Goal: Task Accomplishment & Management: Complete application form

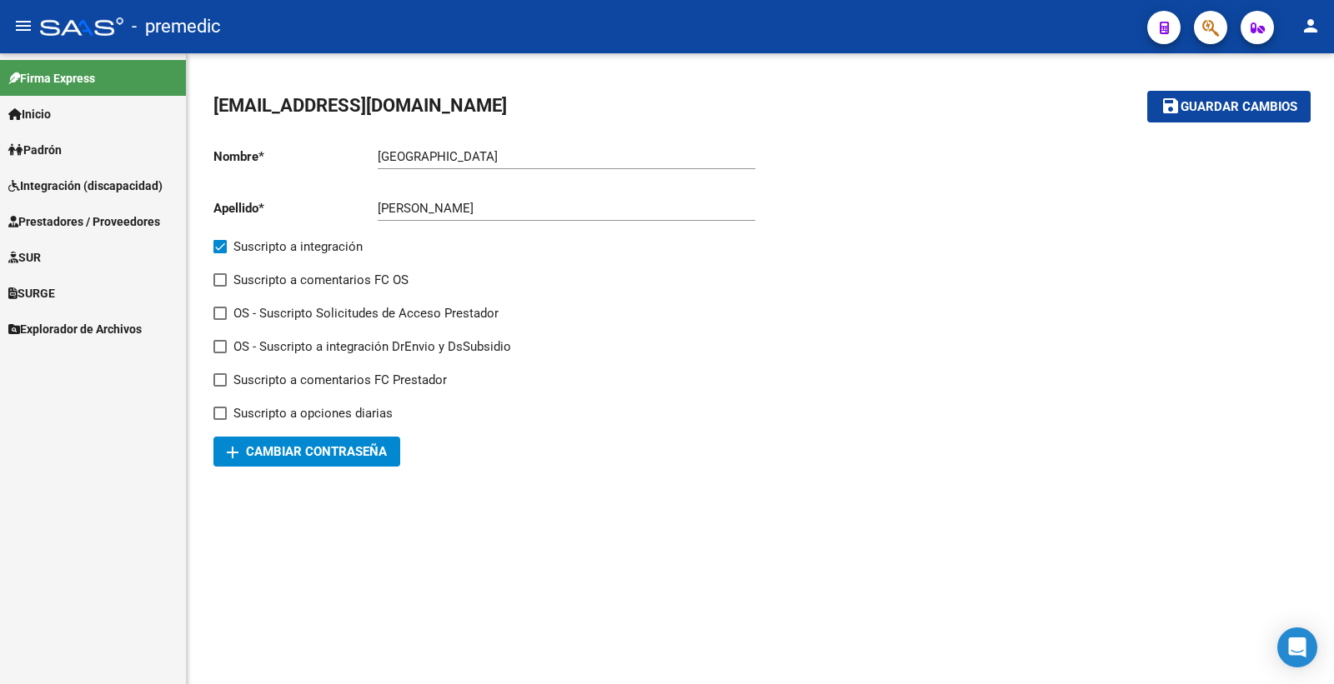
click at [77, 182] on span "Integración (discapacidad)" at bounding box center [85, 186] width 154 height 18
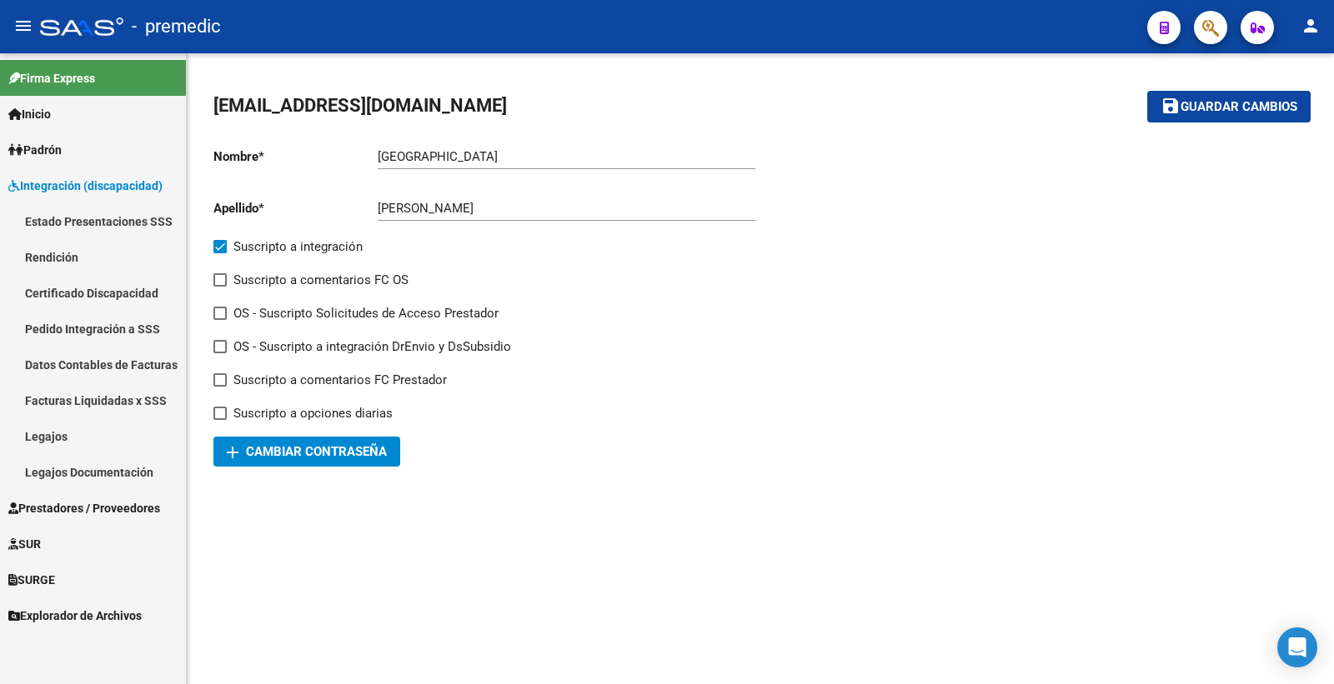
click at [89, 220] on link "Estado Presentaciones SSS" at bounding box center [93, 221] width 186 height 36
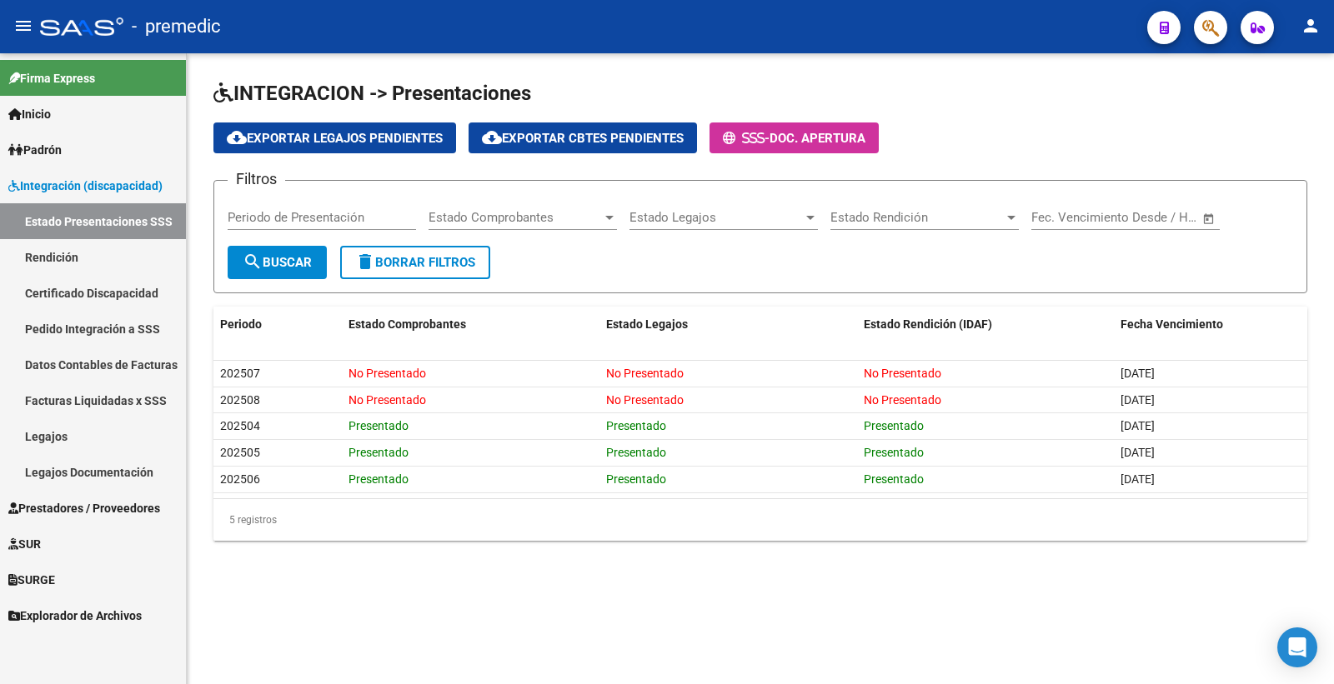
click at [106, 522] on link "Prestadores / Proveedores" at bounding box center [93, 508] width 186 height 36
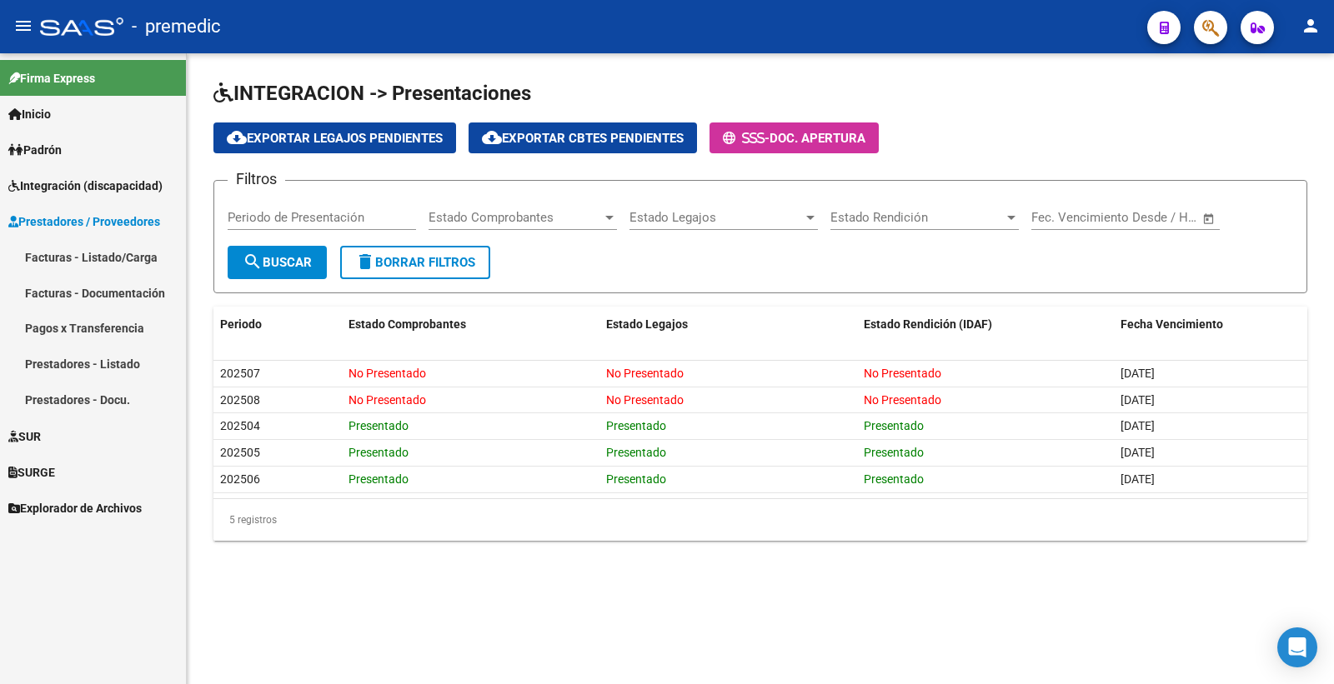
drag, startPoint x: 135, startPoint y: 250, endPoint x: 138, endPoint y: 258, distance: 8.7
click at [134, 250] on link "Facturas - Listado/Carga" at bounding box center [93, 257] width 186 height 36
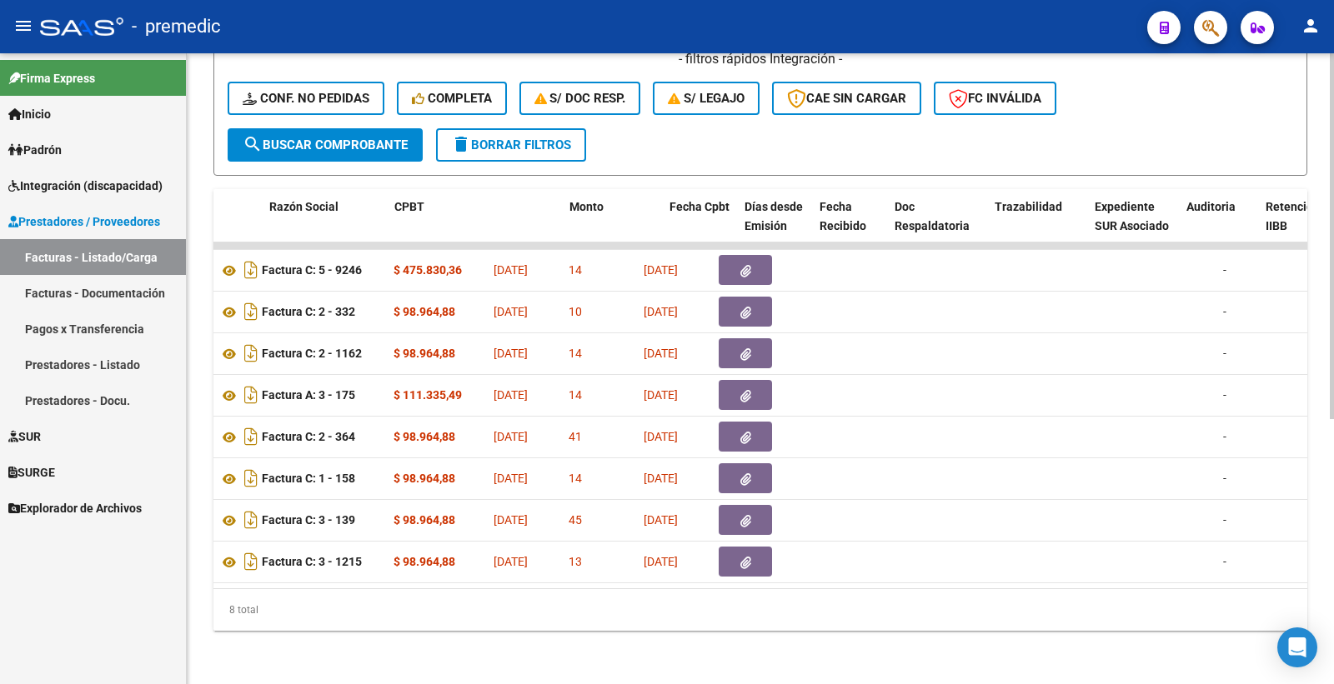
scroll to position [0, 386]
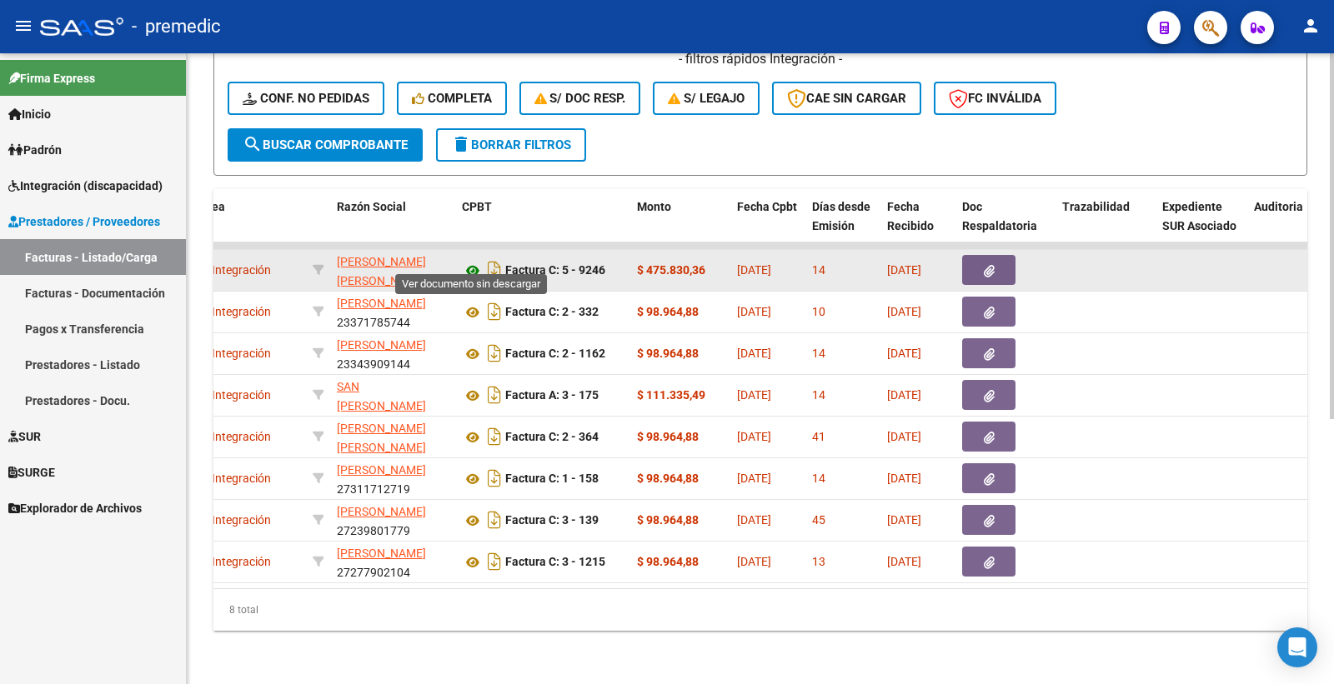
click at [473, 261] on icon at bounding box center [473, 271] width 22 height 20
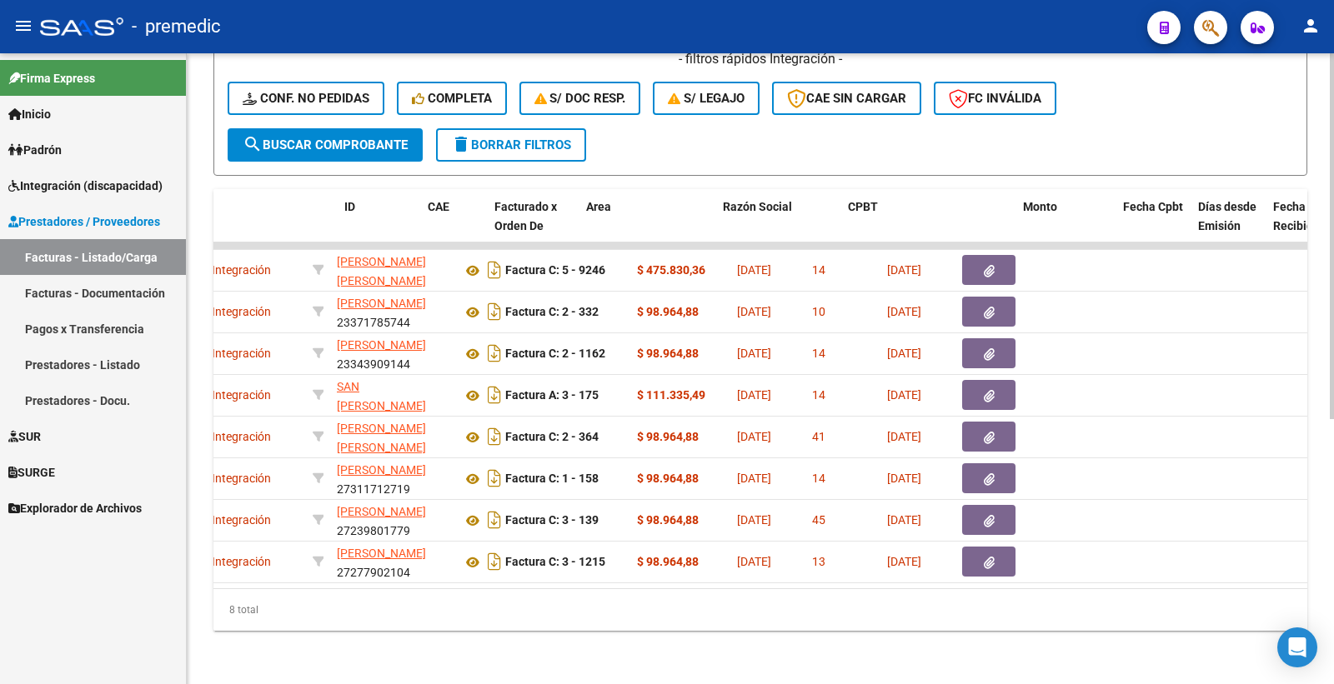
scroll to position [0, 0]
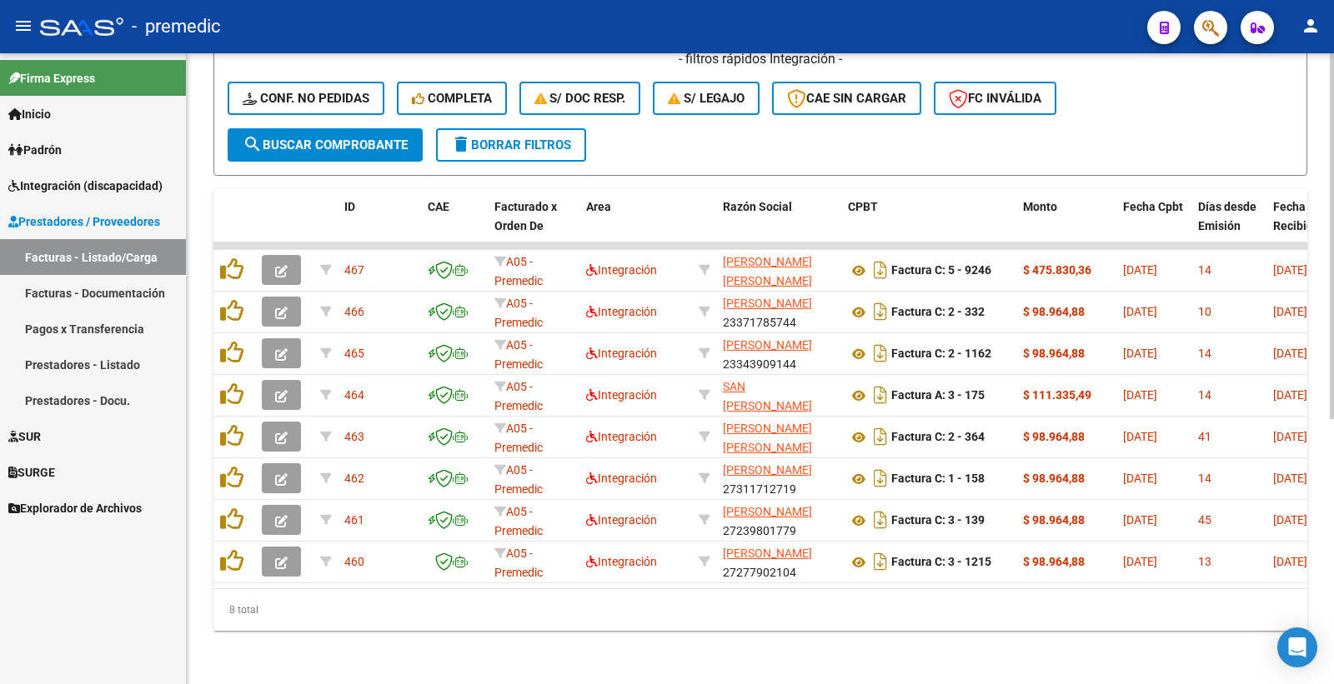
click at [673, 621] on div "8 total" at bounding box center [760, 610] width 1094 height 42
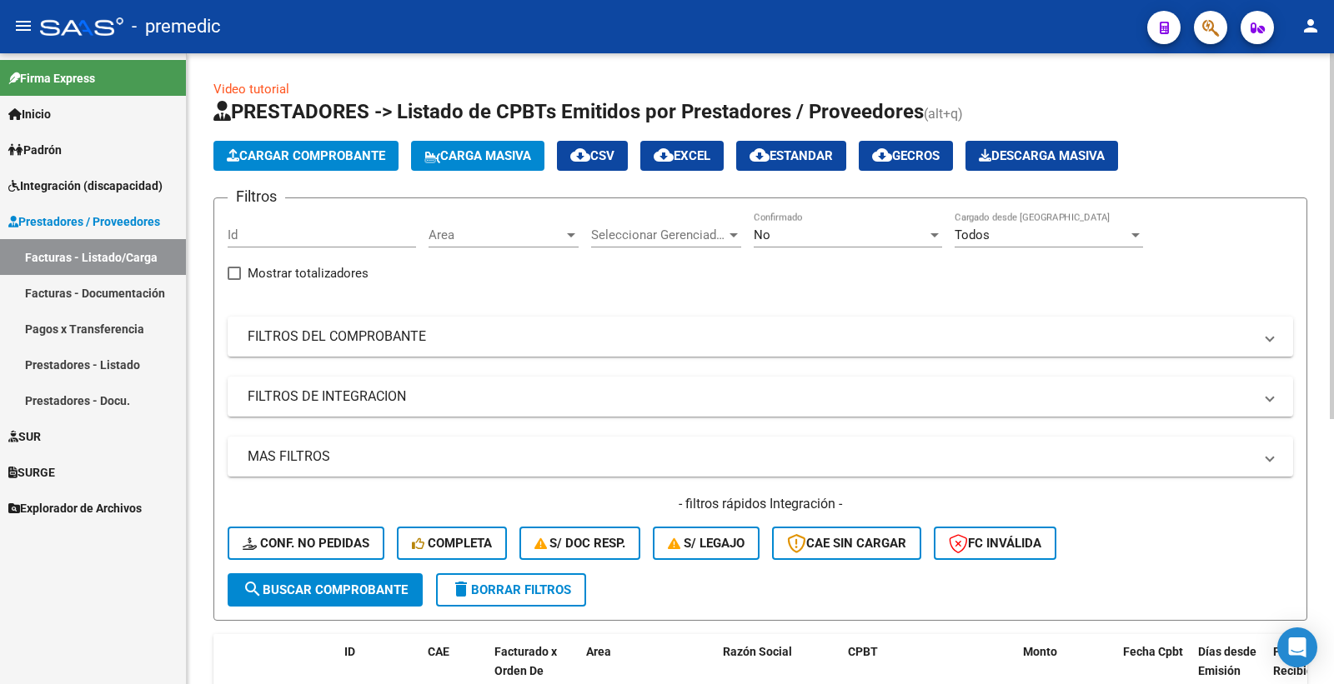
click at [285, 173] on app-list-header "PRESTADORES -> Listado de CPBTs Emitidos por Prestadores / Proveedores (alt+q) …" at bounding box center [760, 359] width 1094 height 523
click at [287, 160] on span "Cargar Comprobante" at bounding box center [306, 155] width 158 height 15
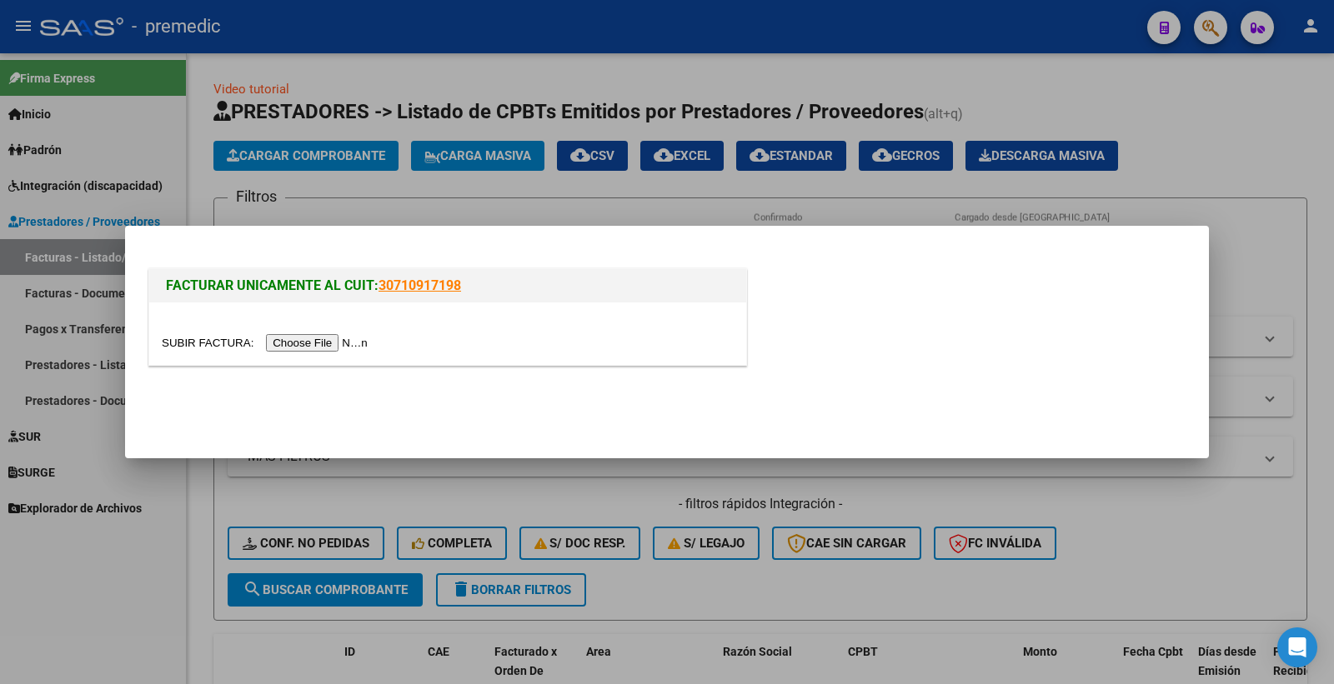
click at [336, 337] on input "file" at bounding box center [267, 343] width 211 height 18
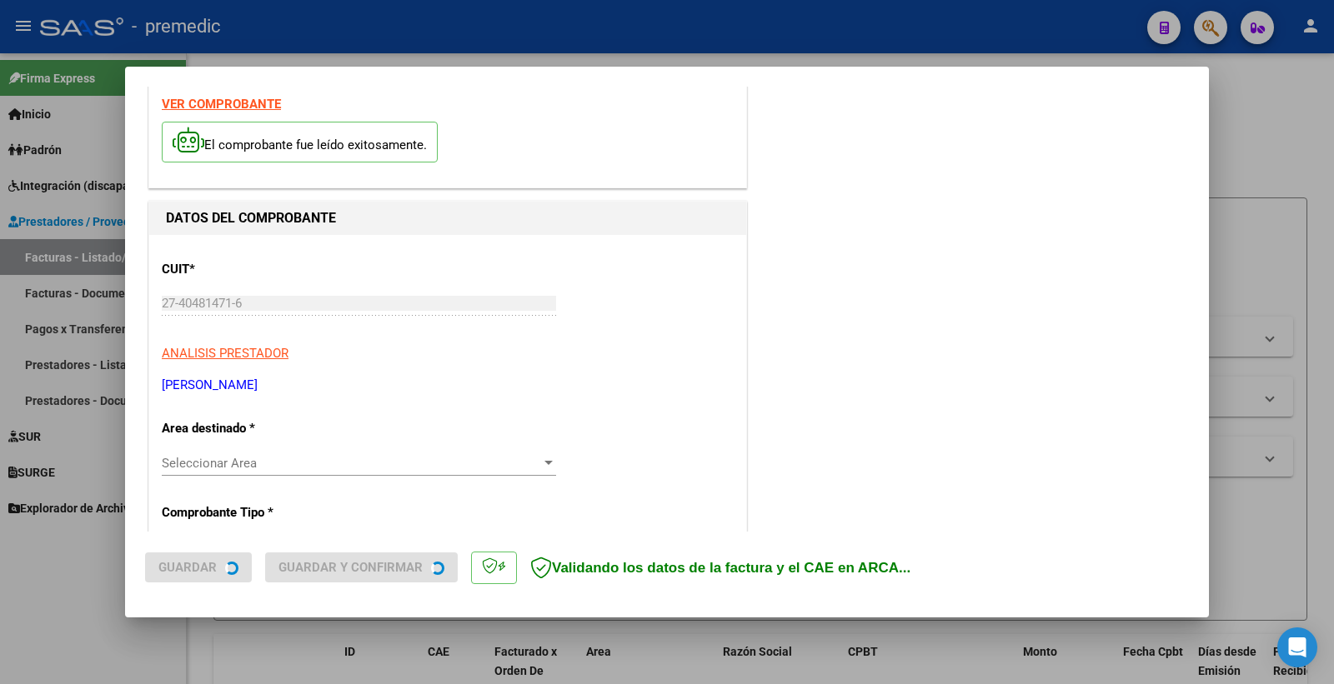
scroll to position [185, 0]
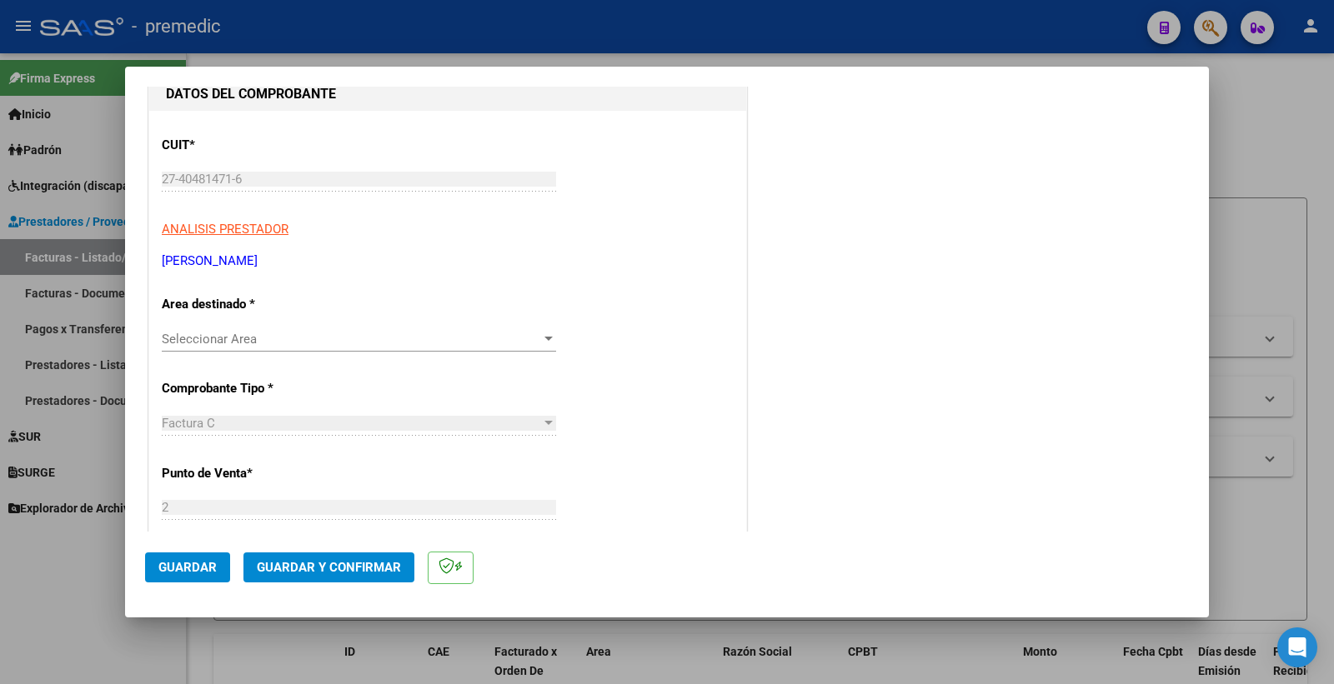
click at [437, 336] on span "Seleccionar Area" at bounding box center [351, 339] width 379 height 15
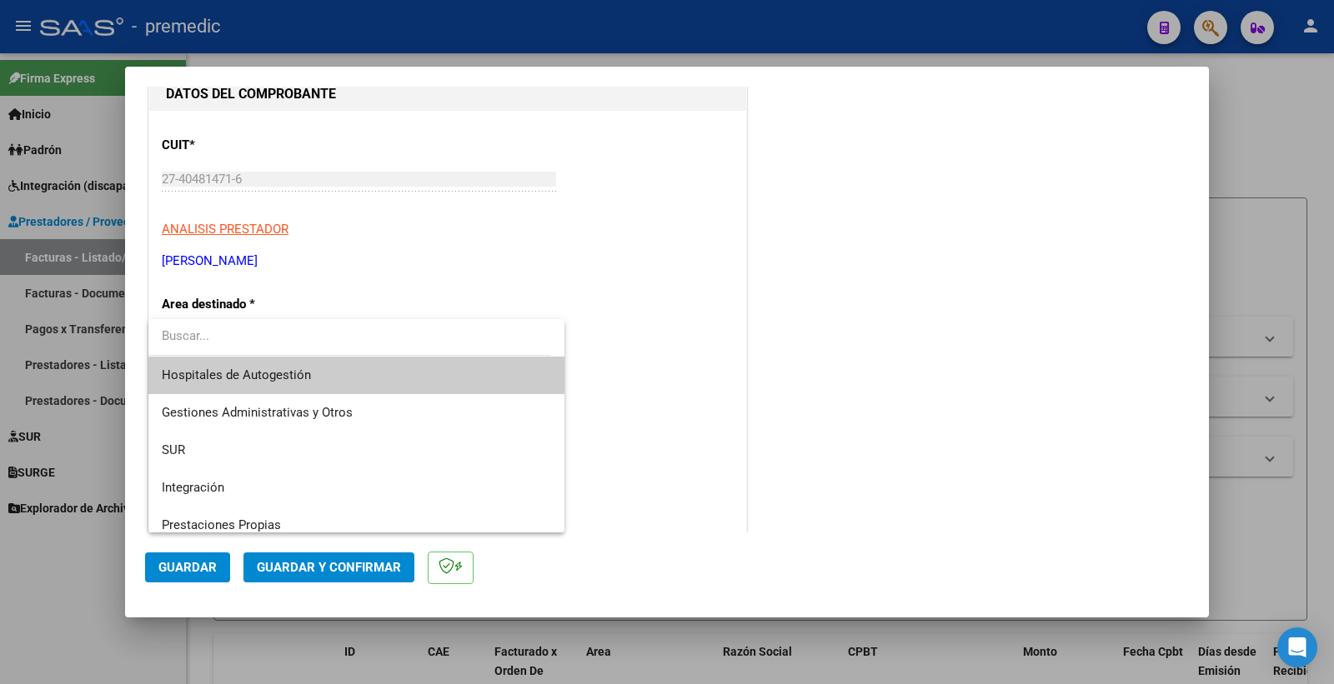
click at [436, 336] on input "dropdown search" at bounding box center [349, 337] width 402 height 38
click at [658, 303] on div at bounding box center [667, 342] width 1334 height 684
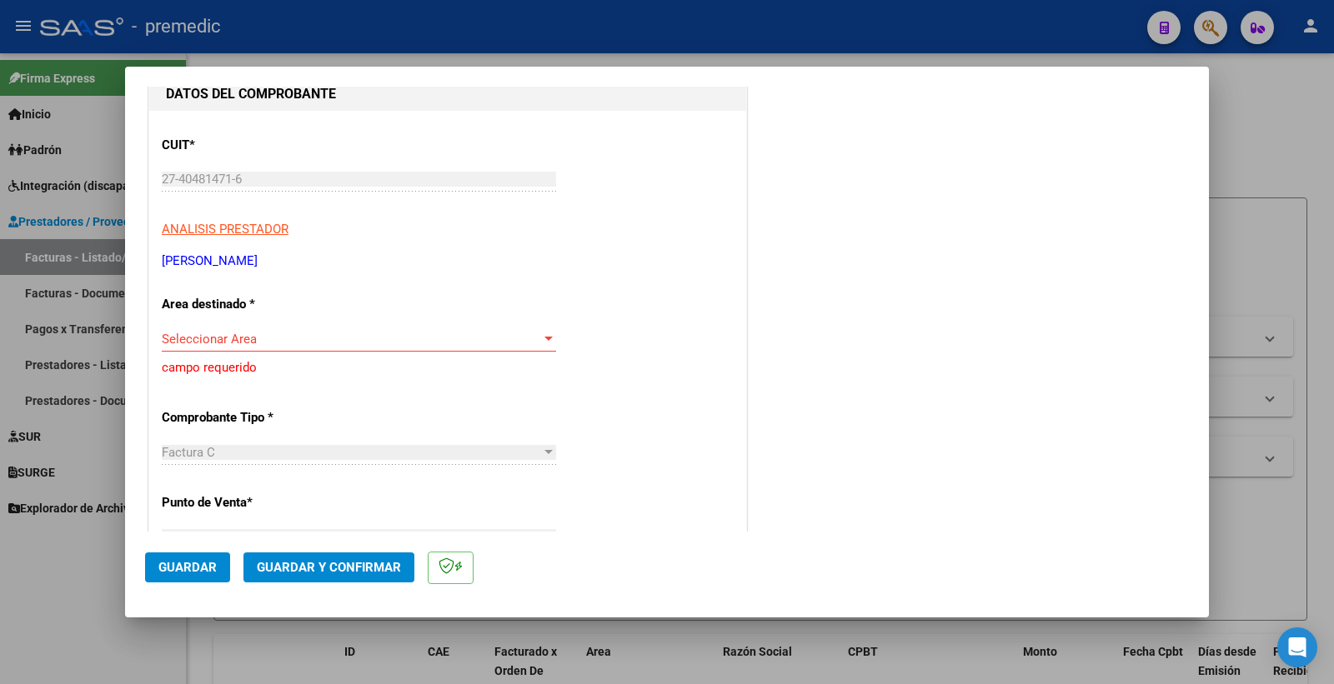
click at [488, 358] on div "Seleccionar Area Seleccionar Area" at bounding box center [359, 347] width 394 height 41
click at [503, 333] on span "Seleccionar Area" at bounding box center [351, 339] width 379 height 15
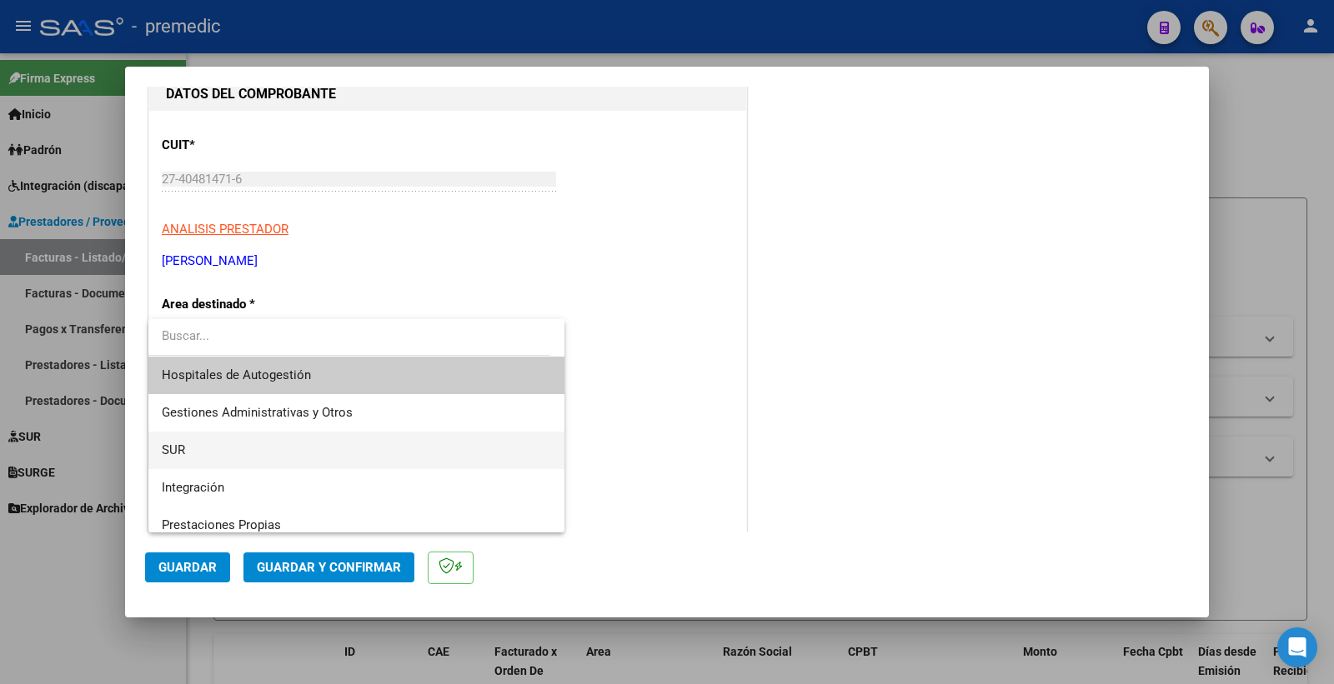
scroll to position [93, 0]
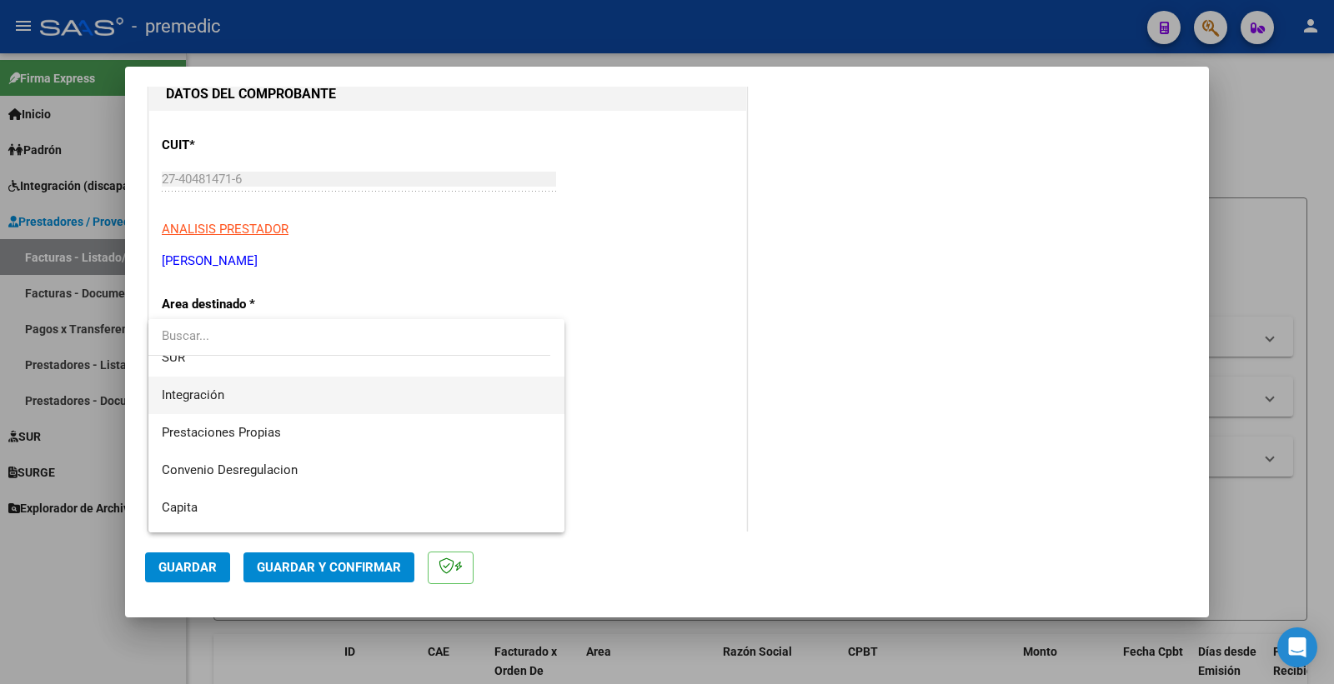
click at [430, 397] on span "Integración" at bounding box center [356, 396] width 389 height 38
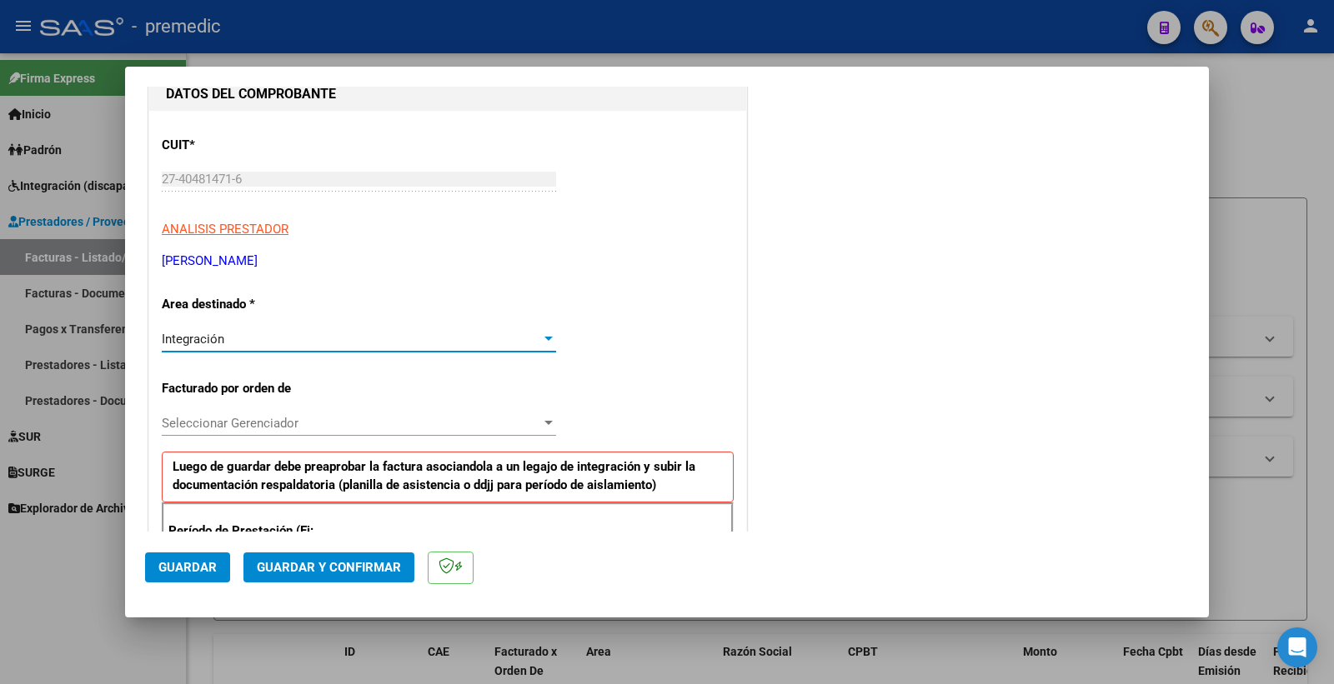
scroll to position [278, 0]
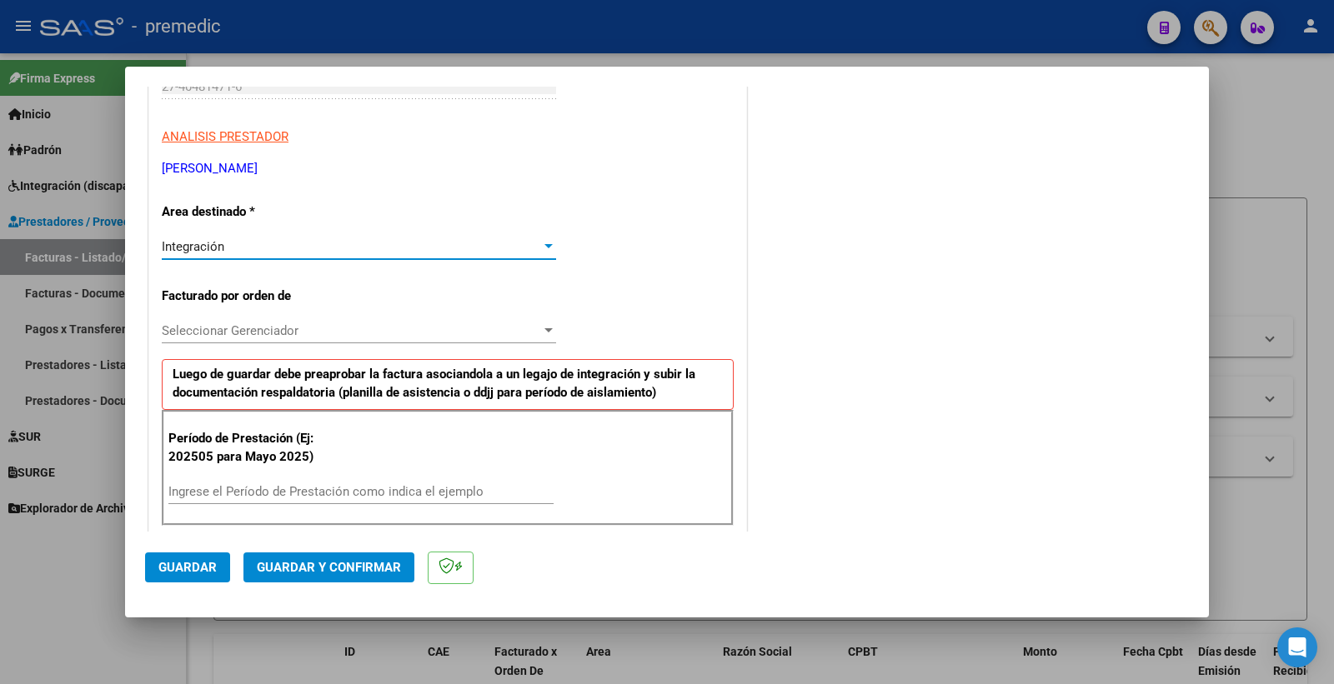
click at [493, 323] on span "Seleccionar Gerenciador" at bounding box center [351, 330] width 379 height 15
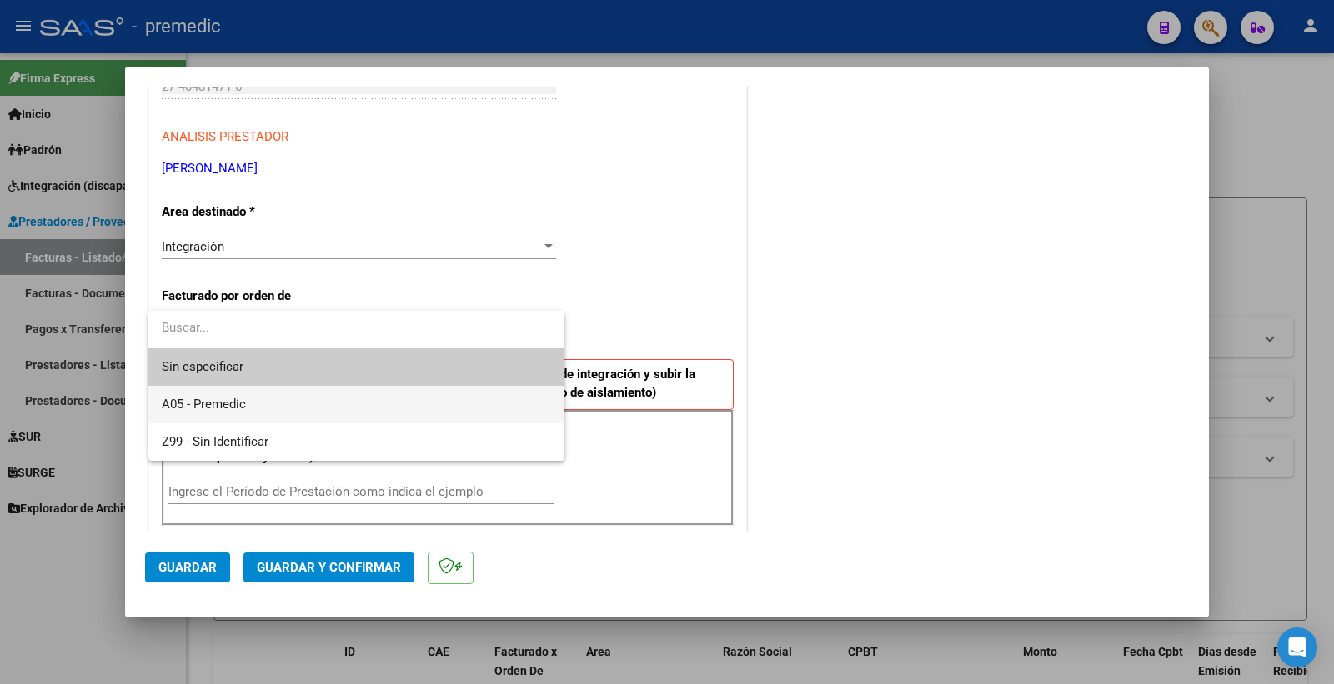
click at [328, 398] on span "A05 - Premedic" at bounding box center [356, 405] width 389 height 38
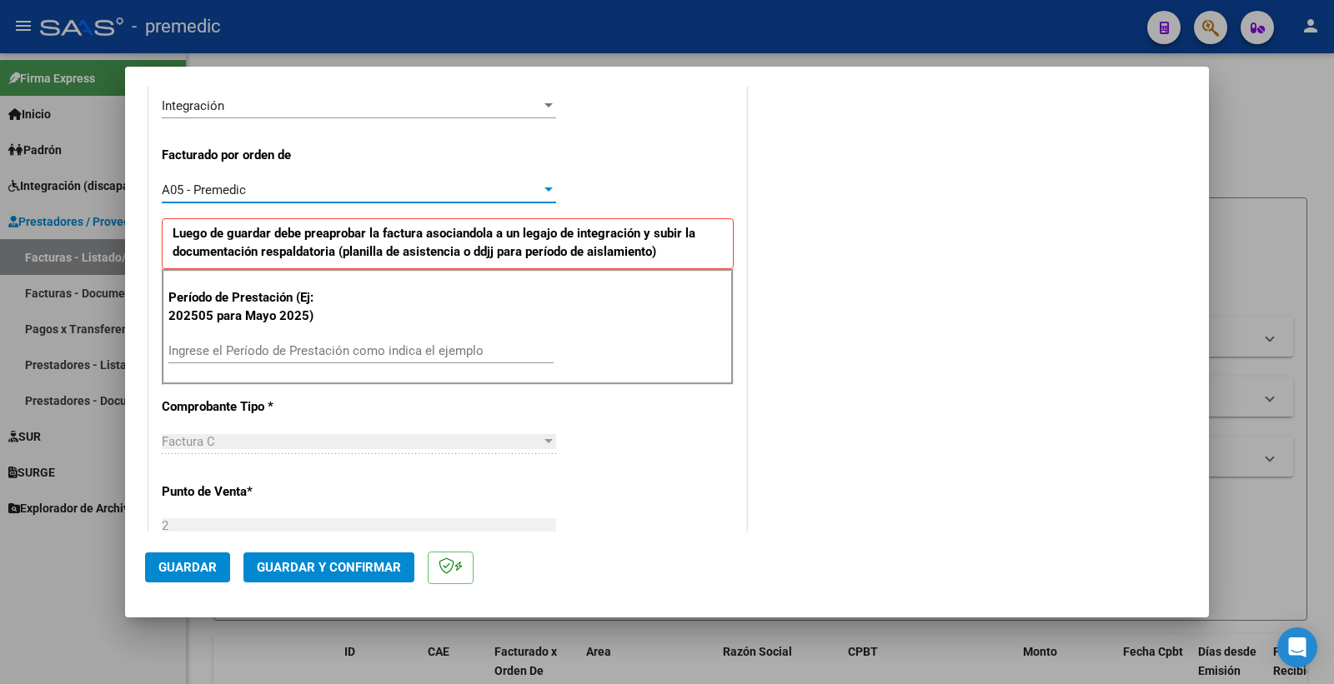
scroll to position [463, 0]
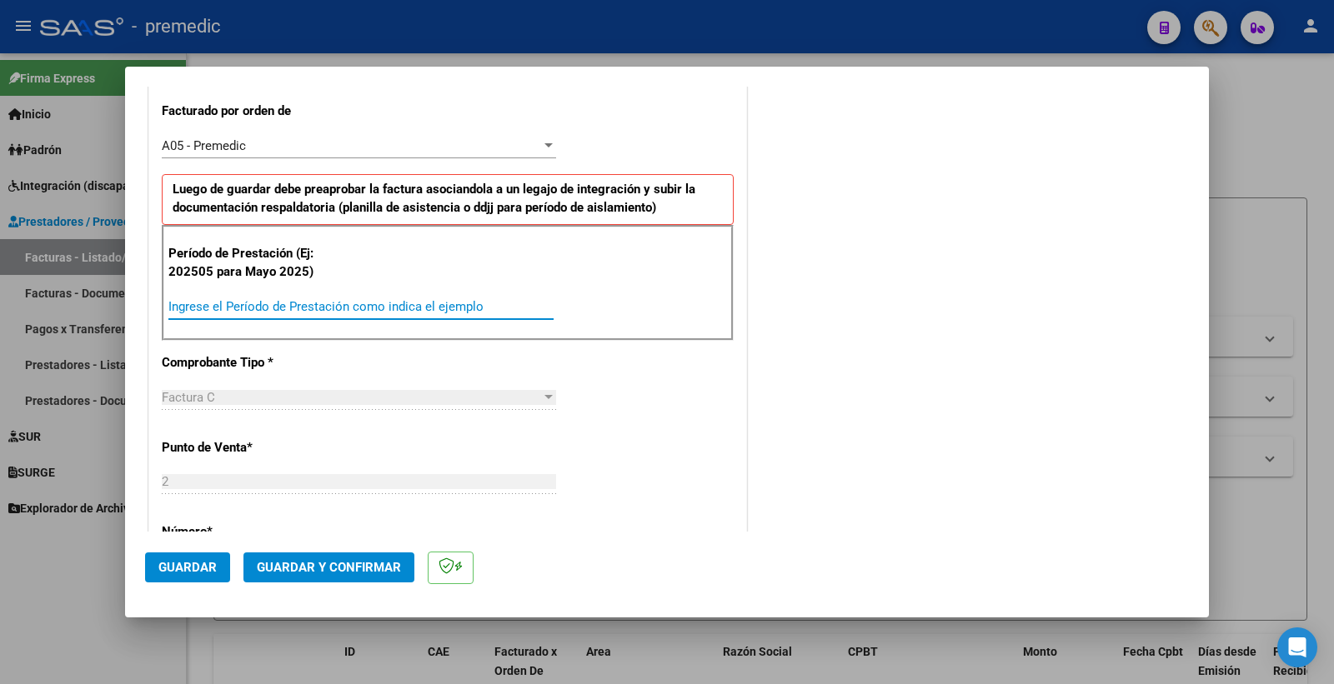
click at [237, 305] on input "Ingrese el Período de Prestación como indica el ejemplo" at bounding box center [360, 306] width 385 height 15
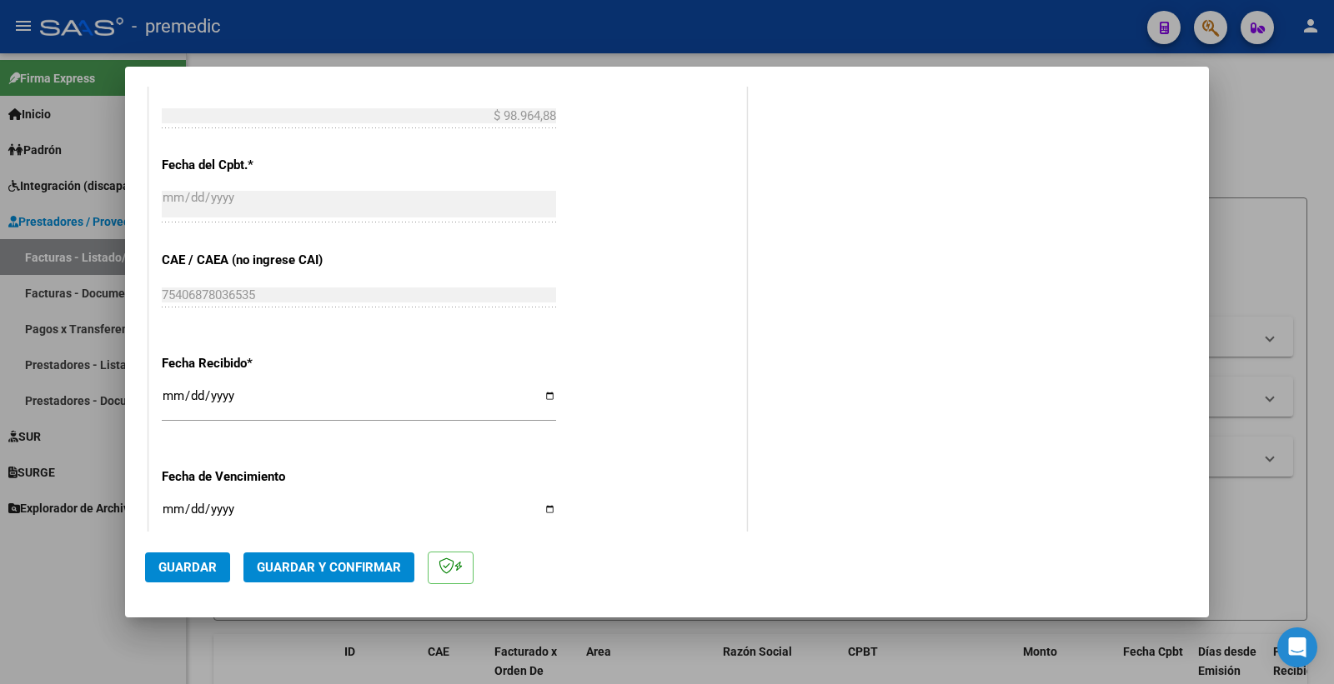
scroll to position [1019, 0]
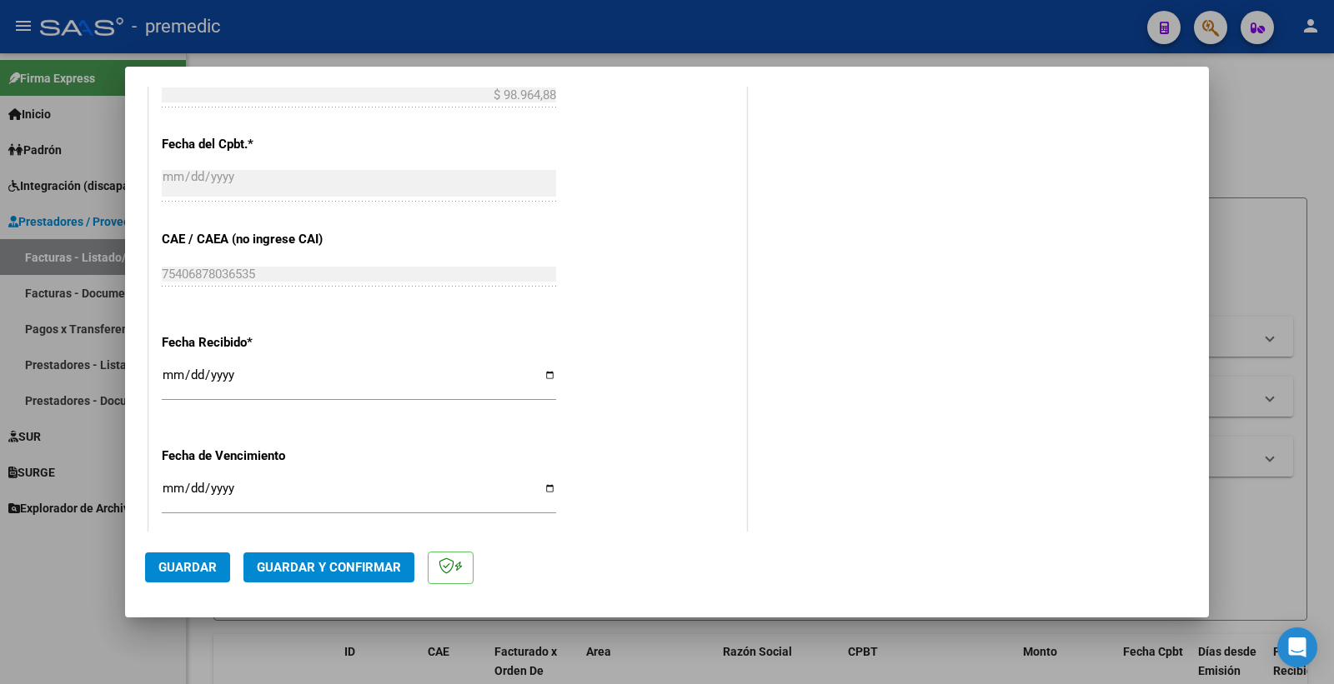
type input "202509"
click at [164, 488] on input "Ingresar la fecha" at bounding box center [359, 495] width 394 height 27
type input "[DATE]"
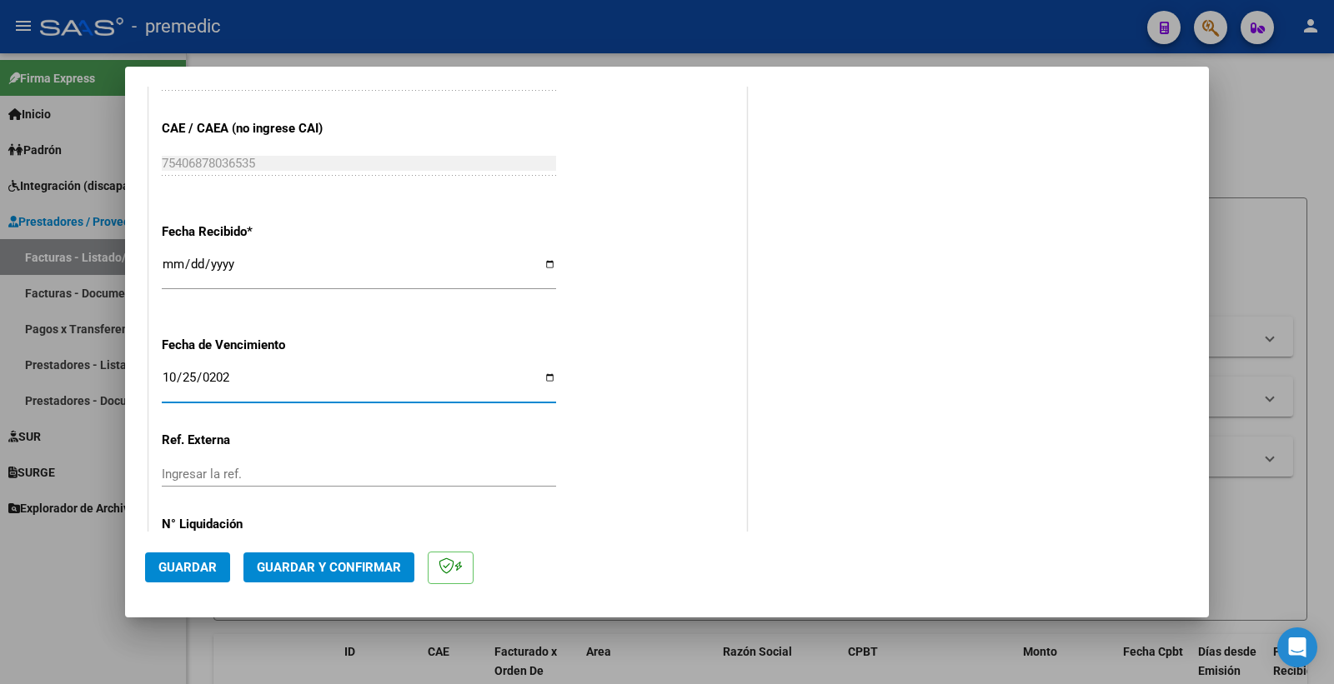
scroll to position [1201, 0]
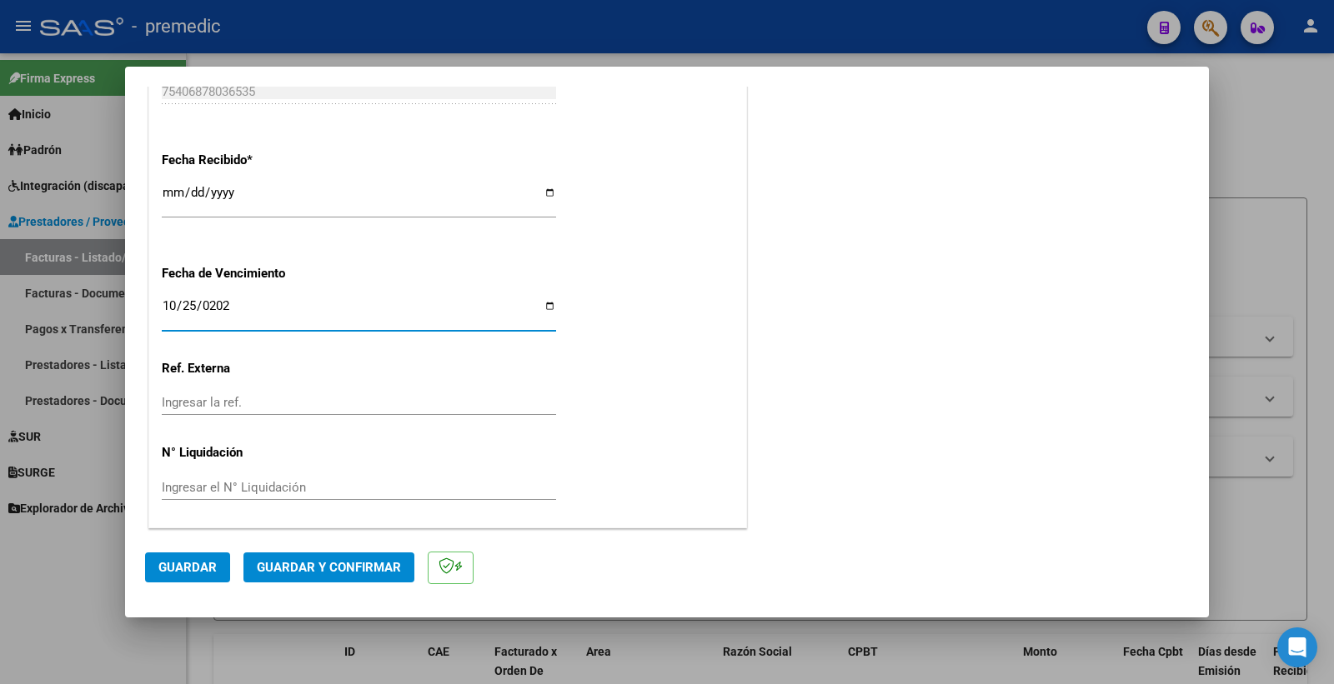
click at [175, 567] on span "Guardar" at bounding box center [187, 567] width 58 height 15
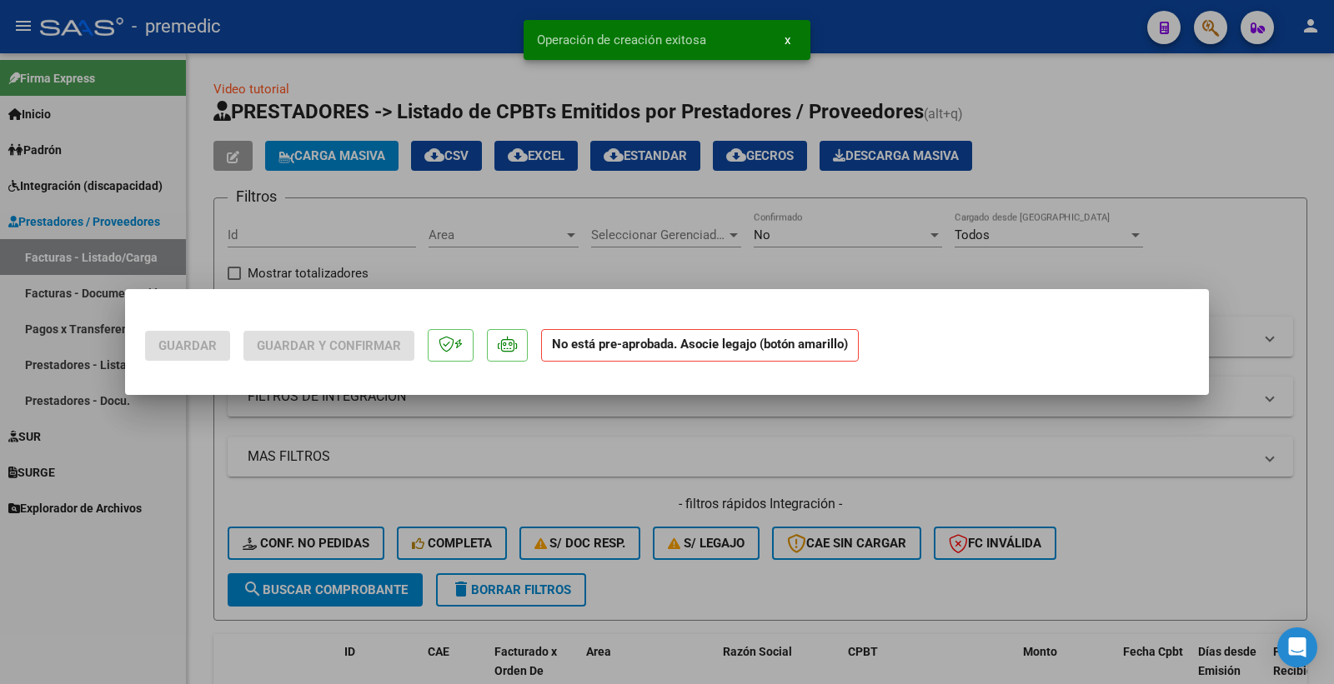
scroll to position [0, 0]
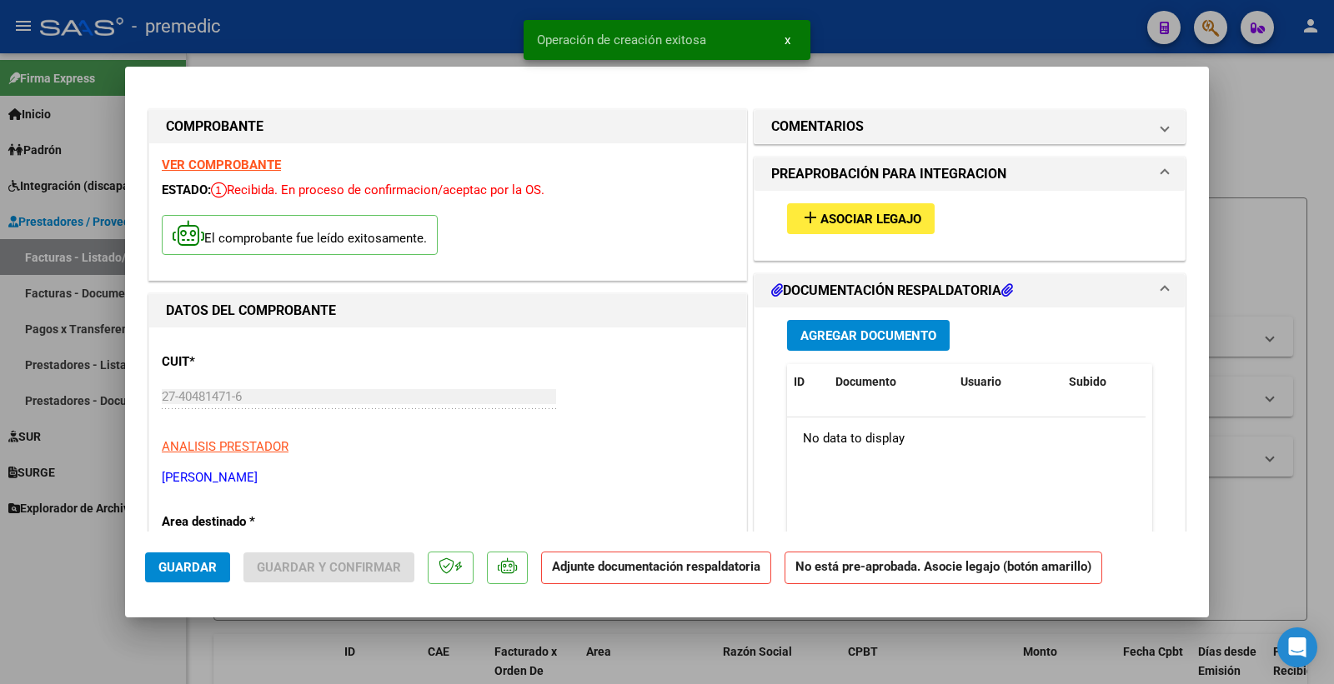
click at [895, 222] on span "Asociar Legajo" at bounding box center [870, 219] width 101 height 15
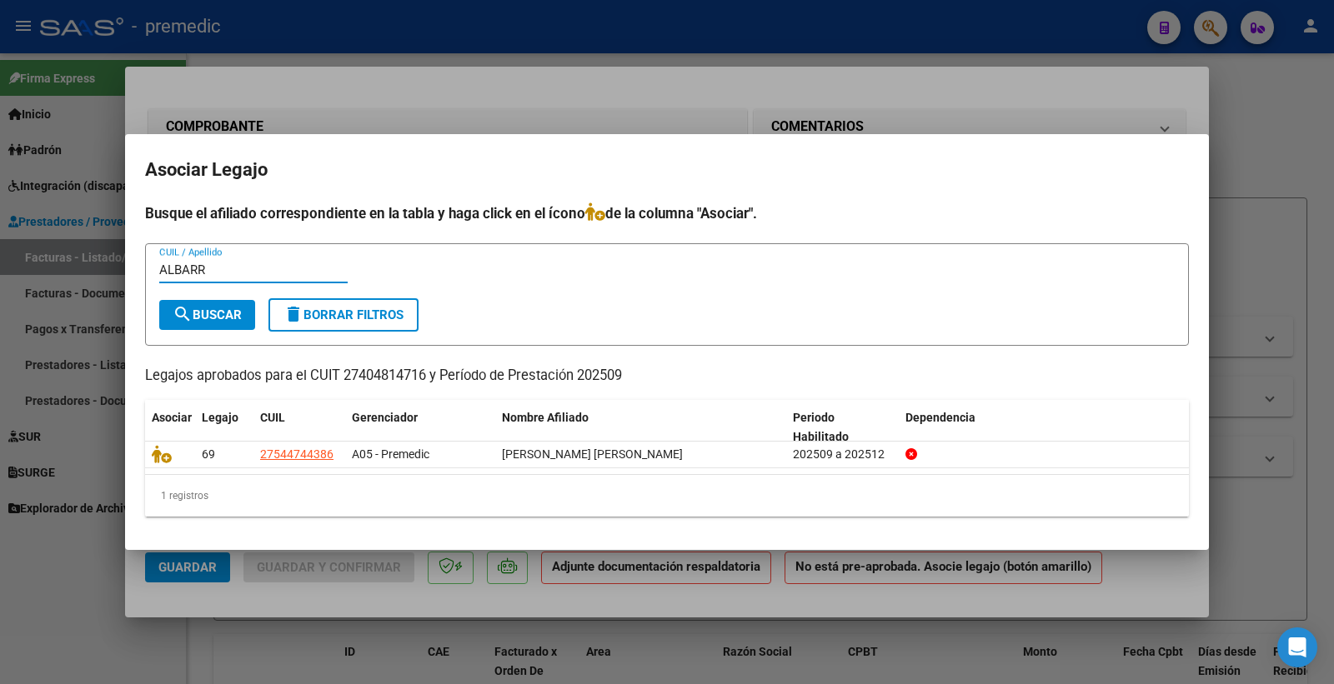
type input "ALBARR"
click at [213, 317] on span "search Buscar" at bounding box center [207, 315] width 69 height 15
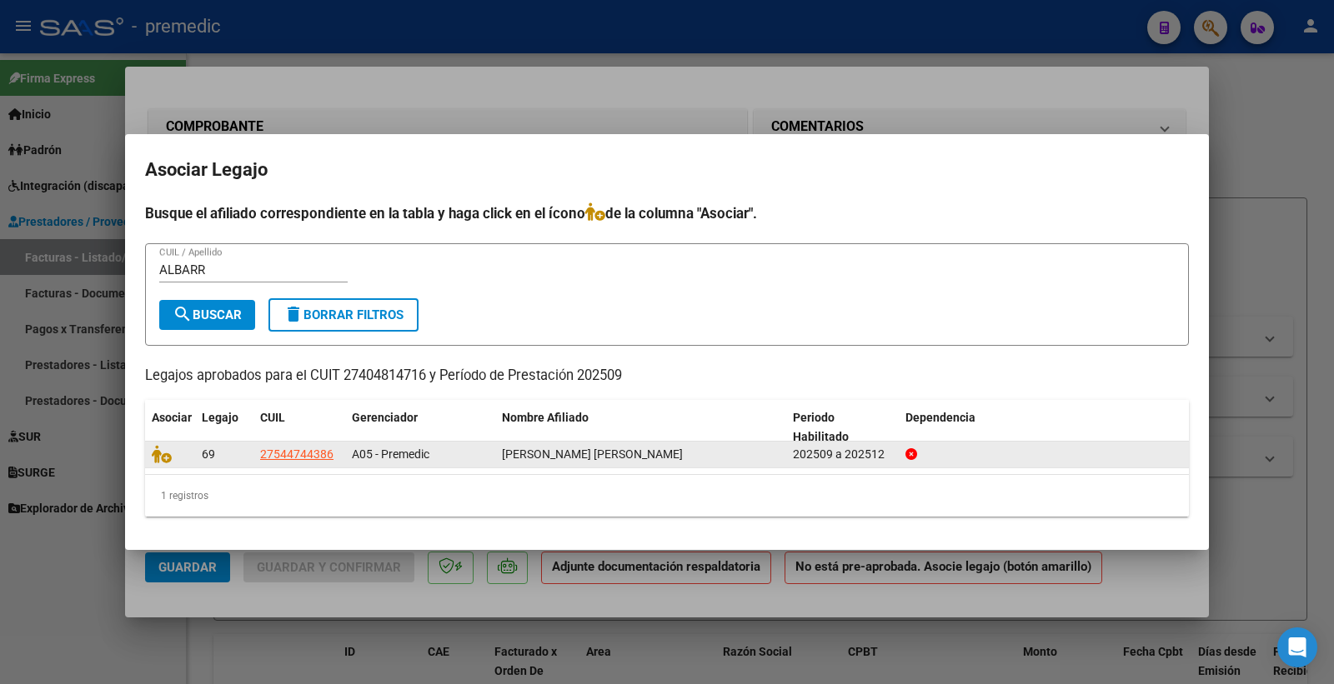
click at [572, 455] on span "[PERSON_NAME] [PERSON_NAME]" at bounding box center [592, 454] width 181 height 13
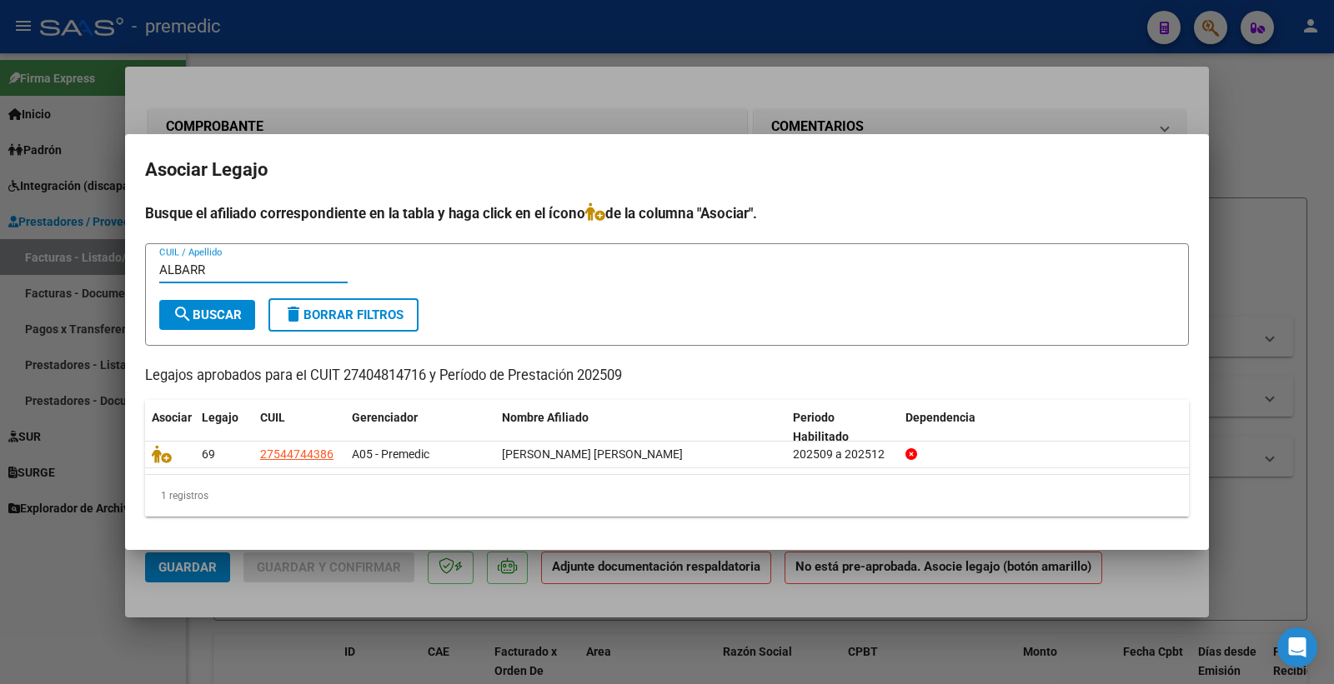
drag, startPoint x: 226, startPoint y: 273, endPoint x: 103, endPoint y: 251, distance: 124.4
click at [103, 251] on div "COMPROBANTE VER COMPROBANTE ESTADO: Recibida. En proceso de confirmacion/acepta…" at bounding box center [667, 342] width 1334 height 684
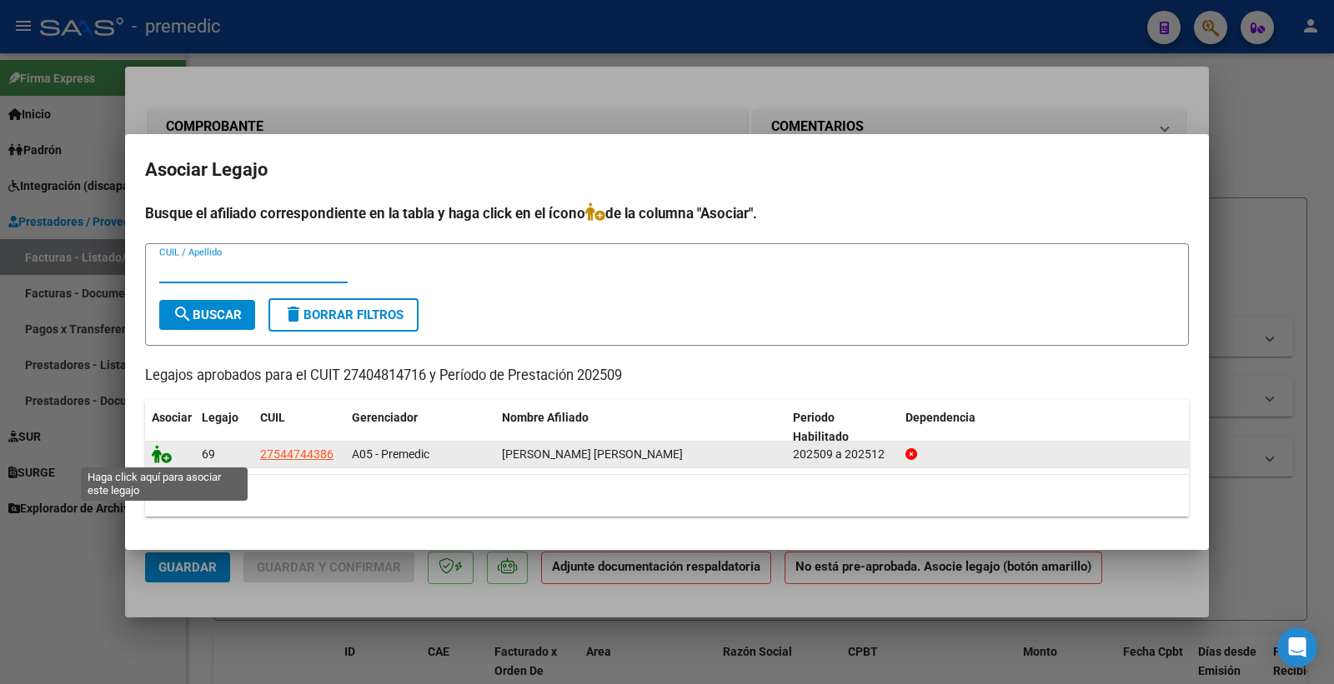
click at [163, 454] on icon at bounding box center [162, 454] width 20 height 18
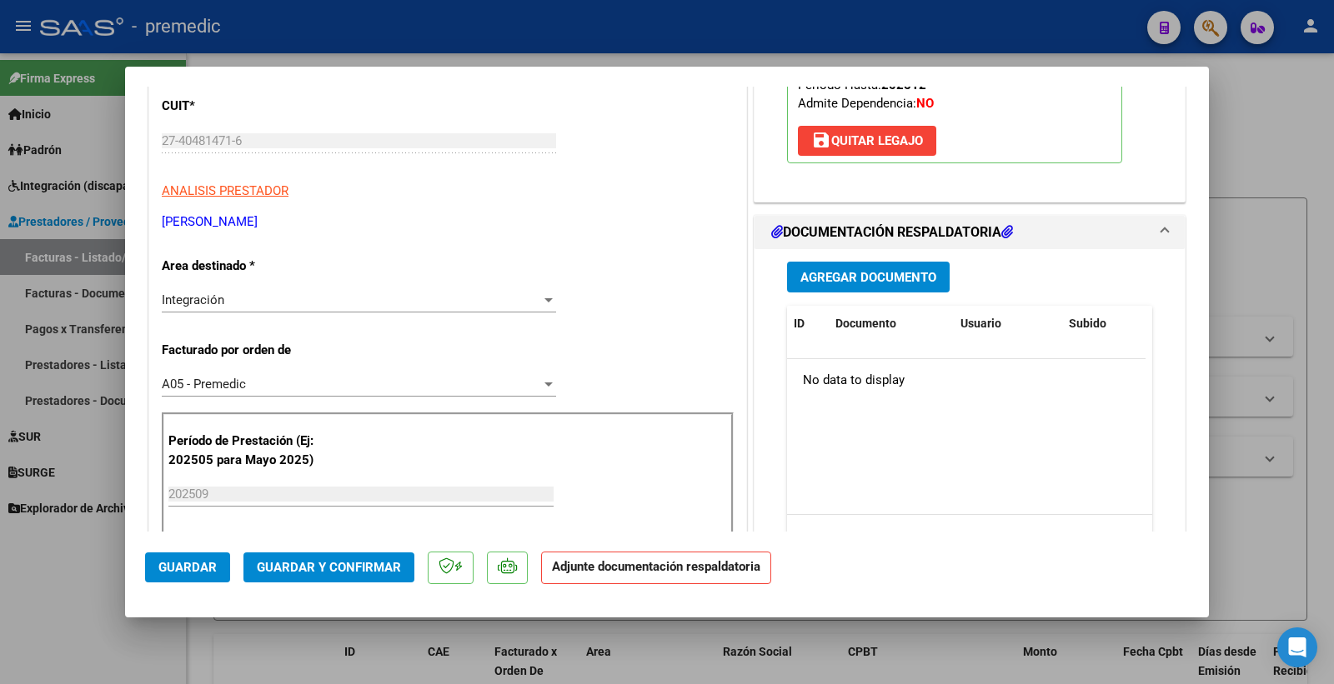
scroll to position [278, 0]
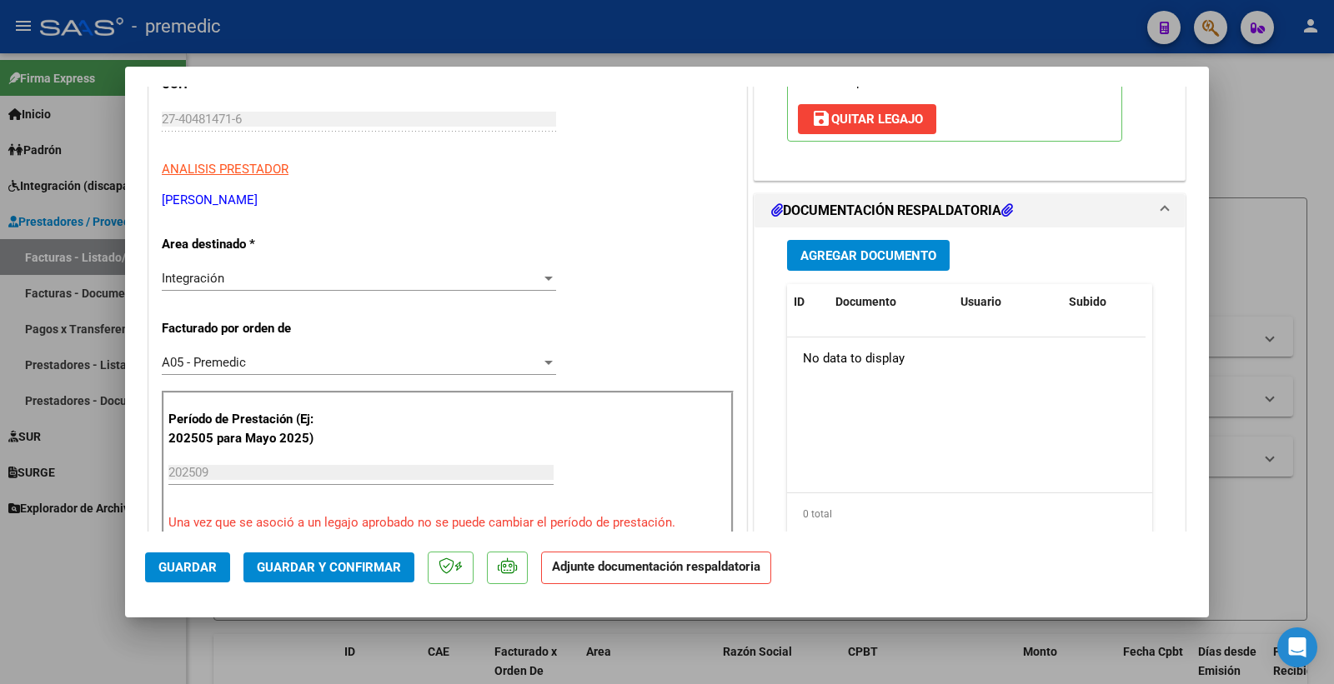
click at [881, 270] on button "Agregar Documento" at bounding box center [868, 255] width 163 height 31
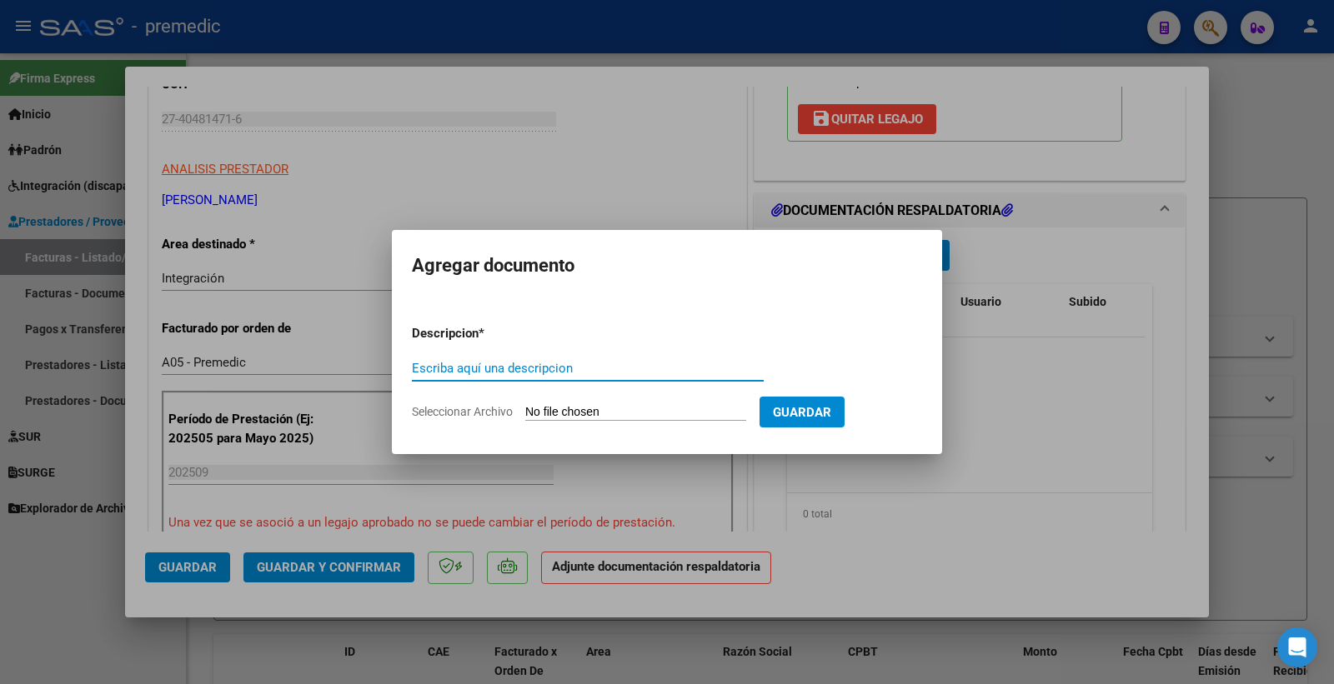
click at [515, 367] on input "Escriba aquí una descripcion" at bounding box center [588, 368] width 352 height 15
click at [560, 408] on input "Seleccionar Archivo" at bounding box center [635, 413] width 221 height 16
type input "C:\fakepath\[PERSON_NAME] planilla fono sep.pdf"
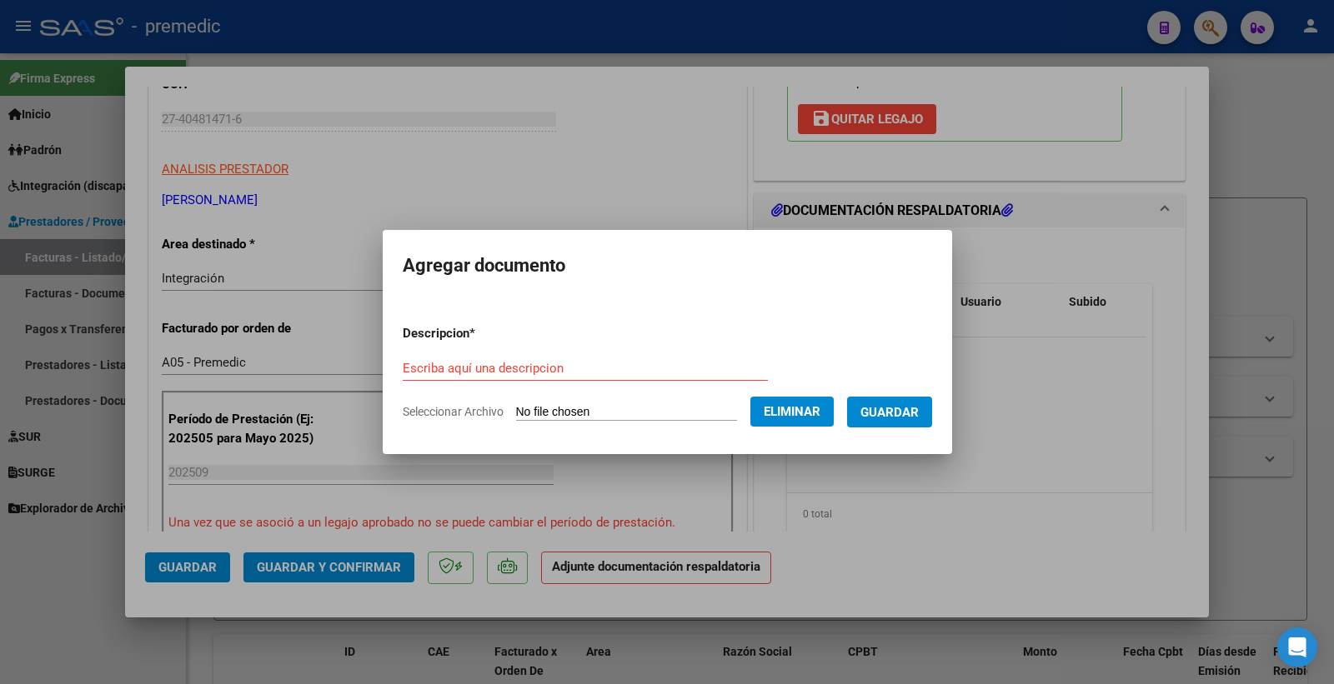
click at [413, 367] on input "Escriba aquí una descripcion" at bounding box center [585, 368] width 365 height 15
type input "ASISTENCIA"
click at [896, 413] on span "Guardar" at bounding box center [889, 412] width 58 height 15
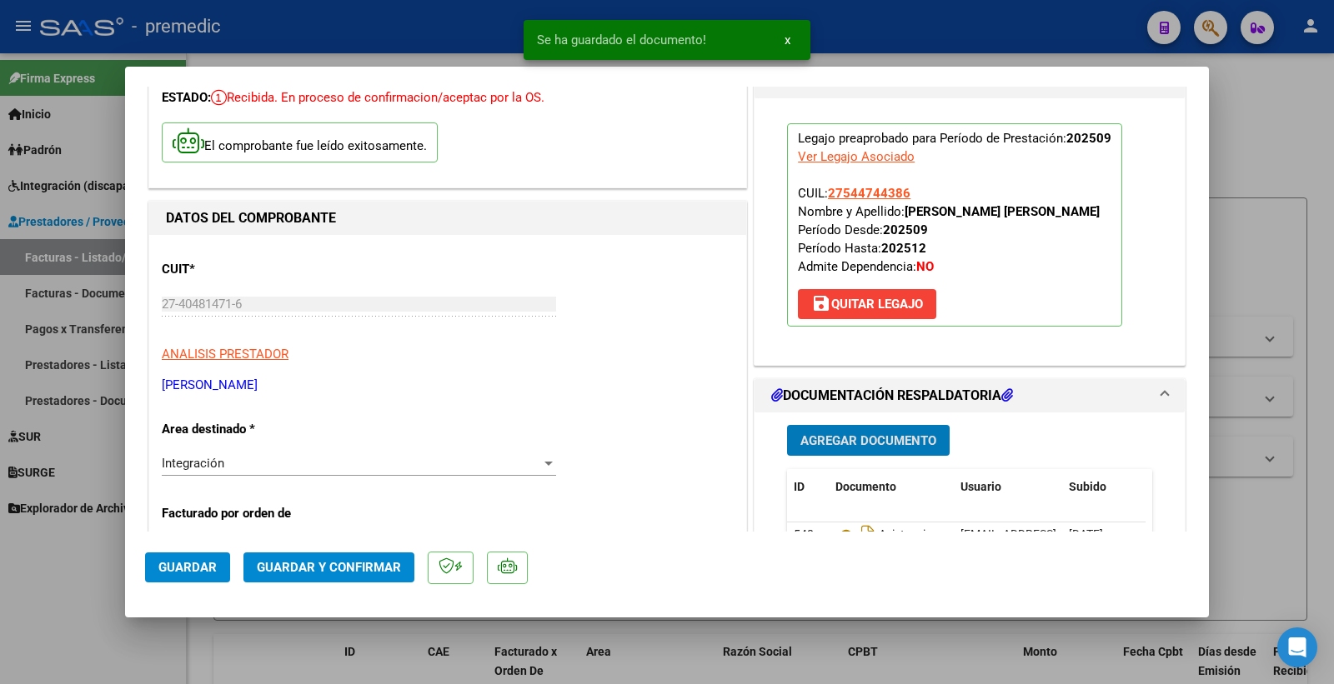
scroll to position [0, 0]
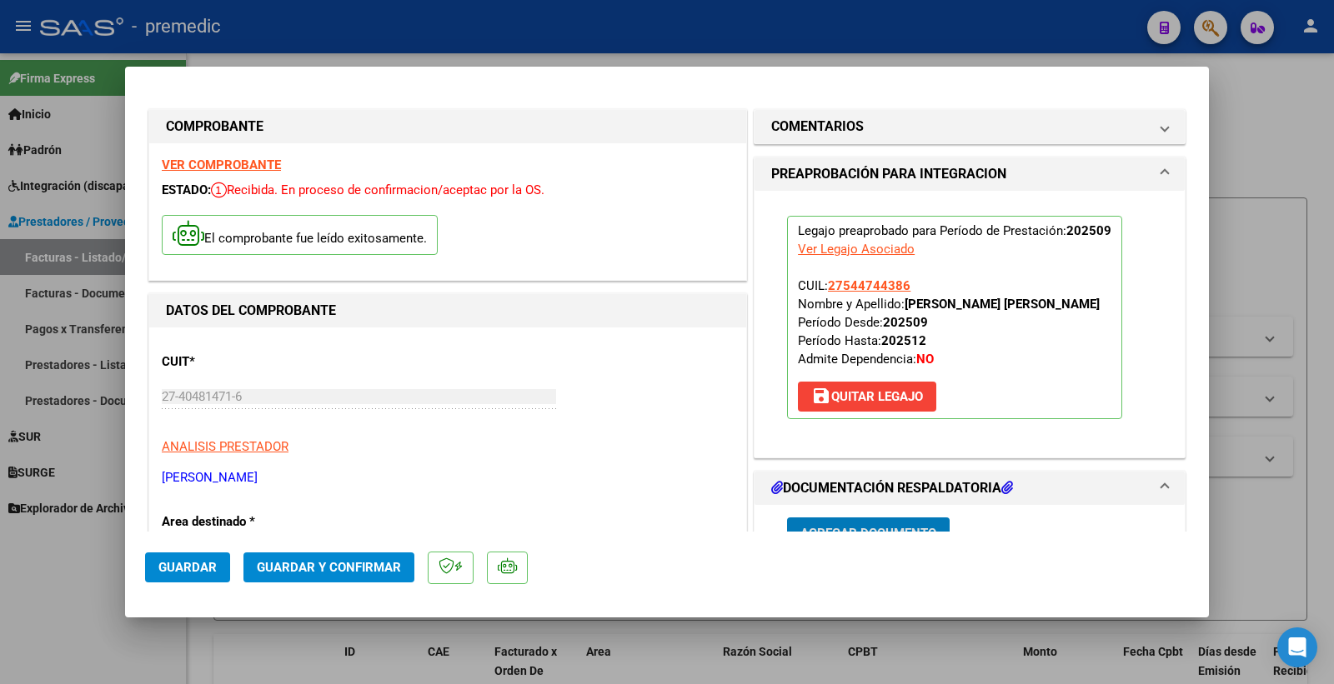
click at [175, 569] on span "Guardar" at bounding box center [187, 567] width 58 height 15
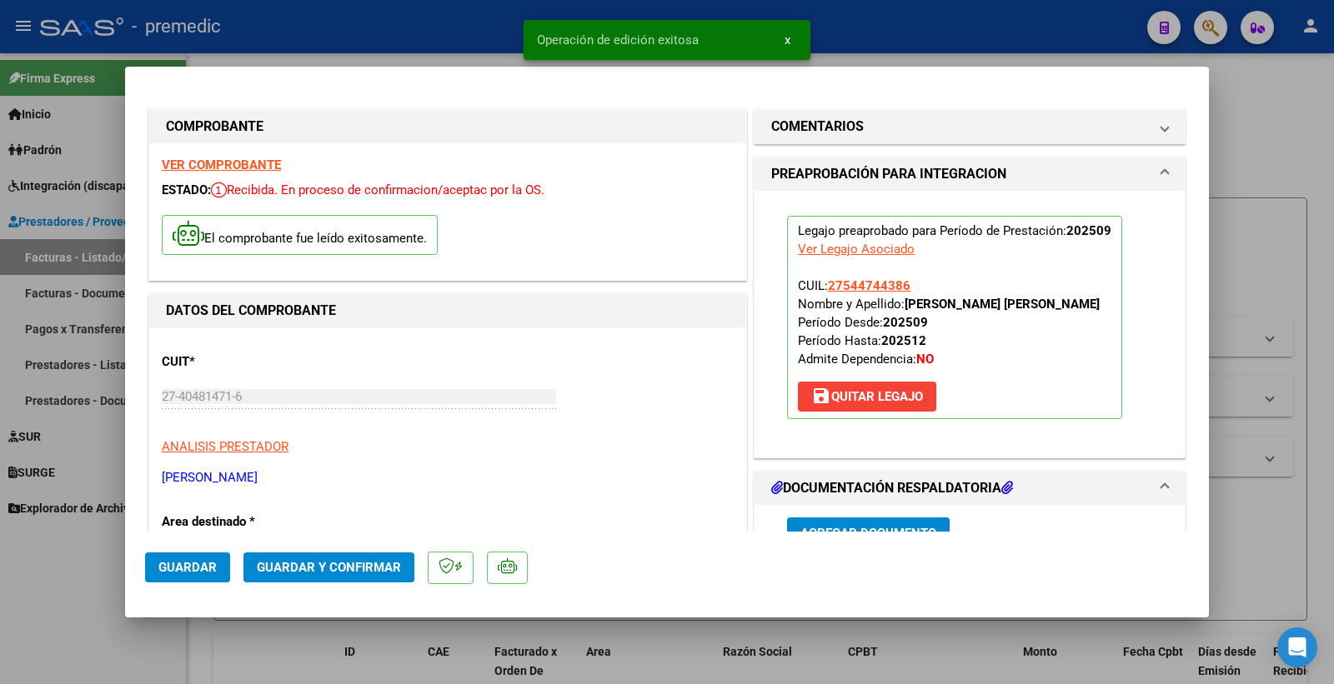
click at [1285, 158] on div at bounding box center [667, 342] width 1334 height 684
type input "$ 0,00"
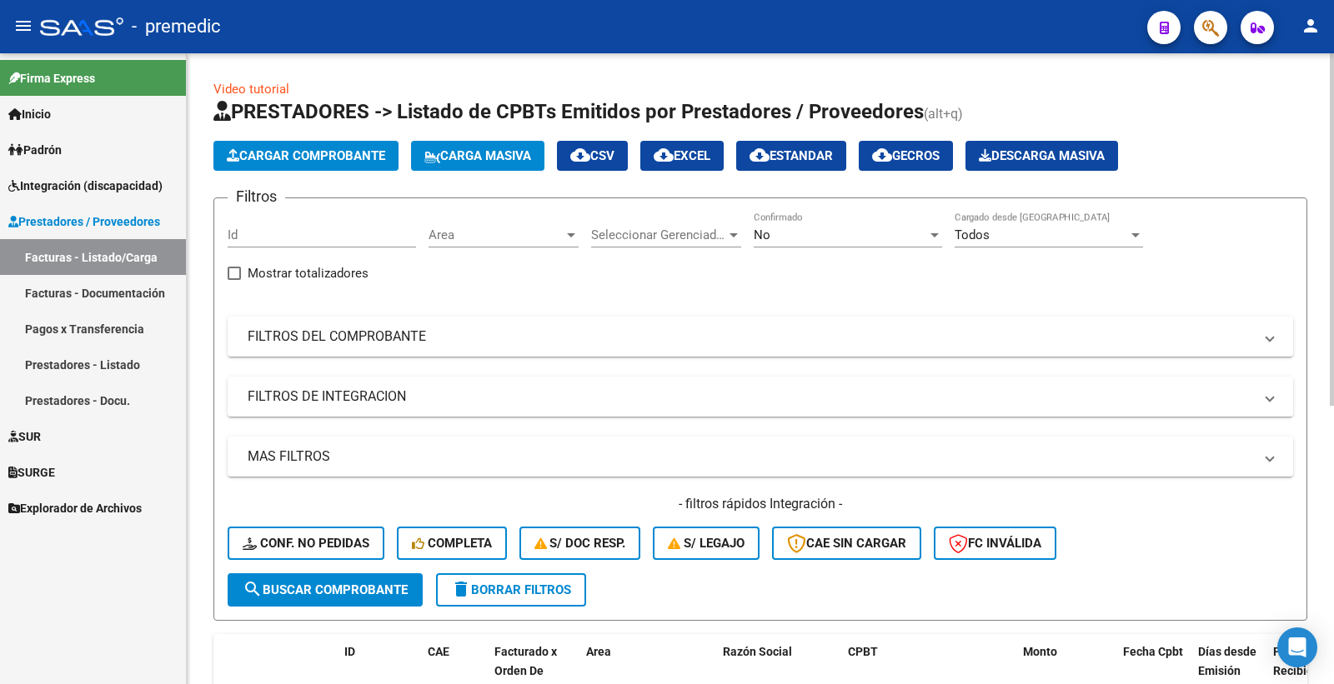
click at [373, 169] on button "Cargar Comprobante" at bounding box center [305, 156] width 185 height 30
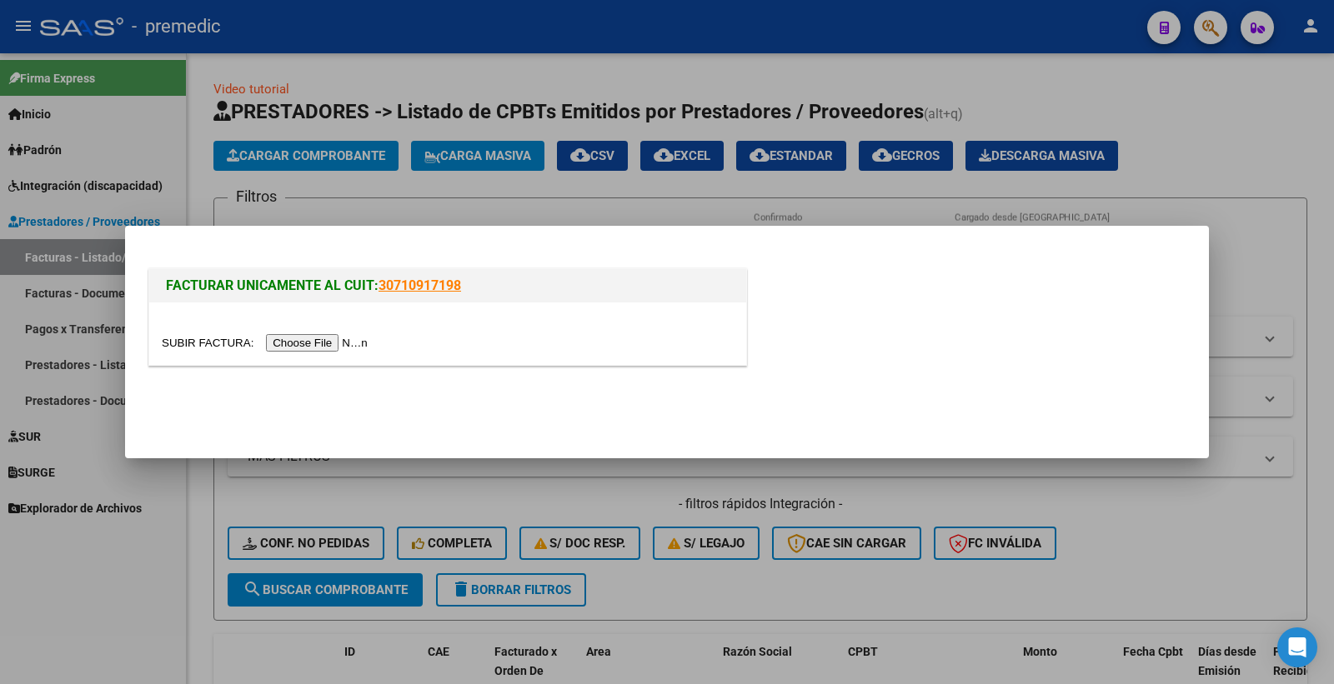
click at [296, 348] on input "file" at bounding box center [267, 343] width 211 height 18
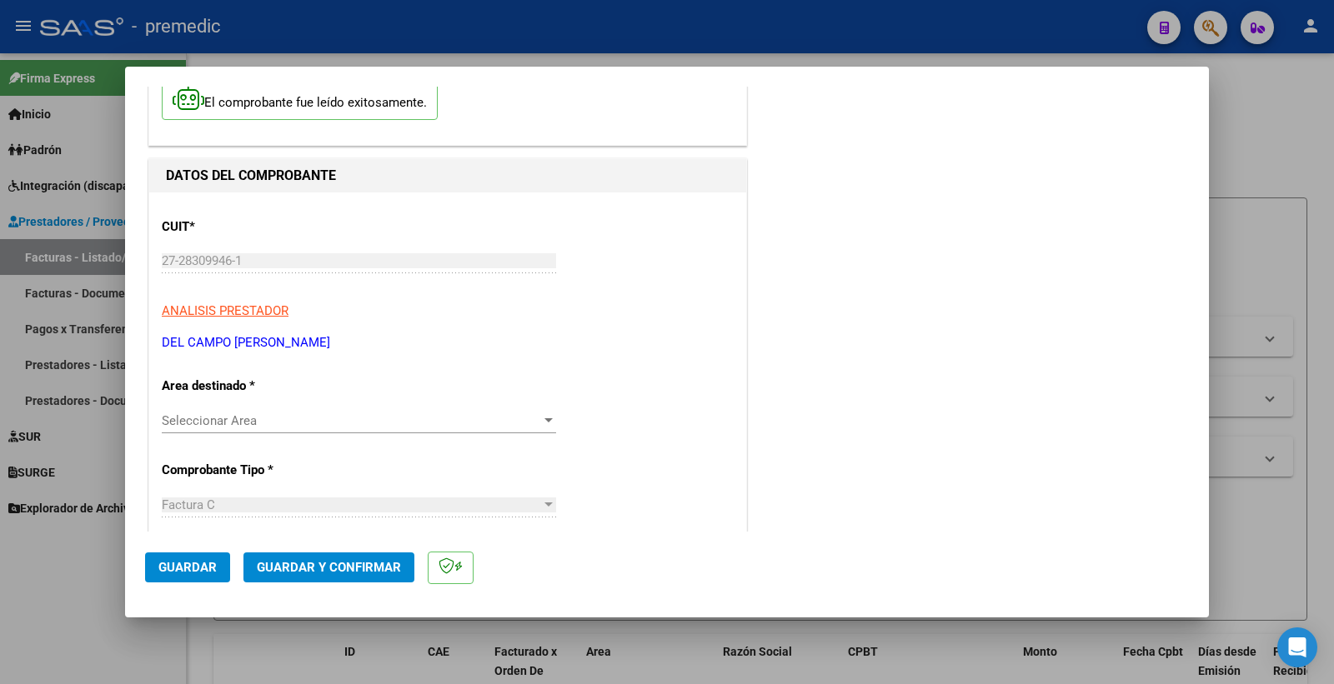
scroll to position [185, 0]
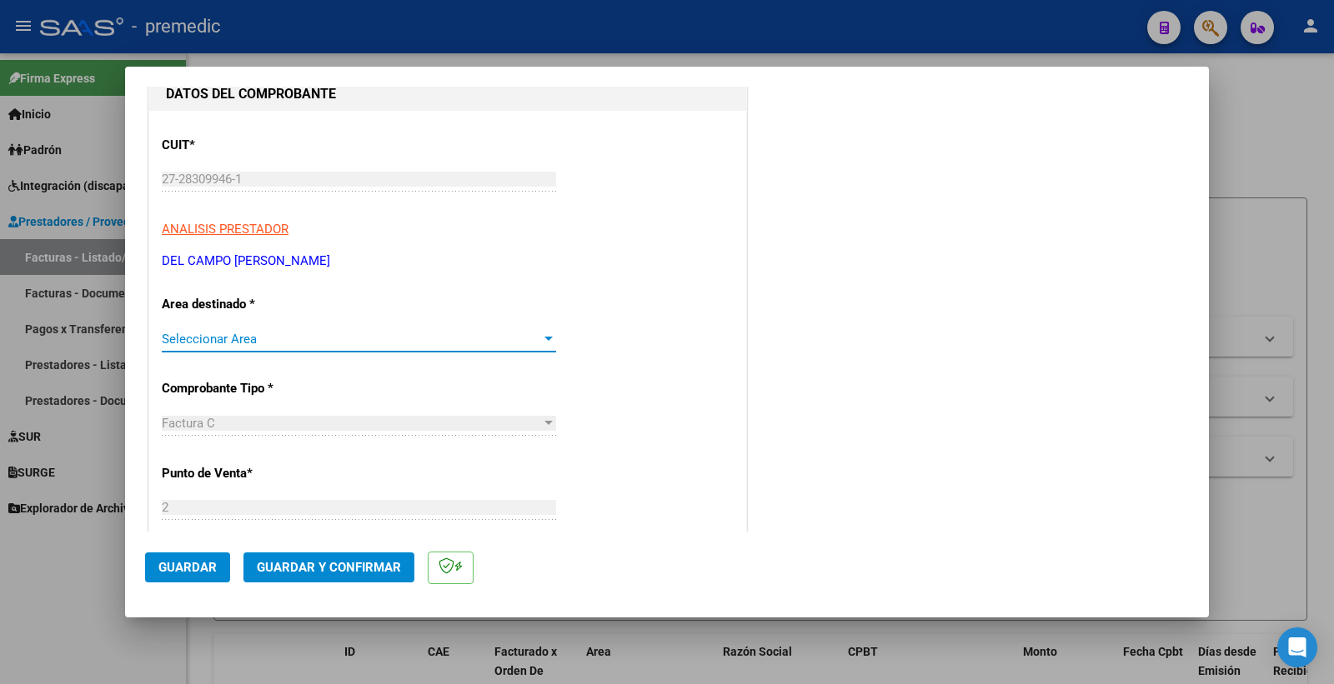
click at [503, 340] on span "Seleccionar Area" at bounding box center [351, 339] width 379 height 15
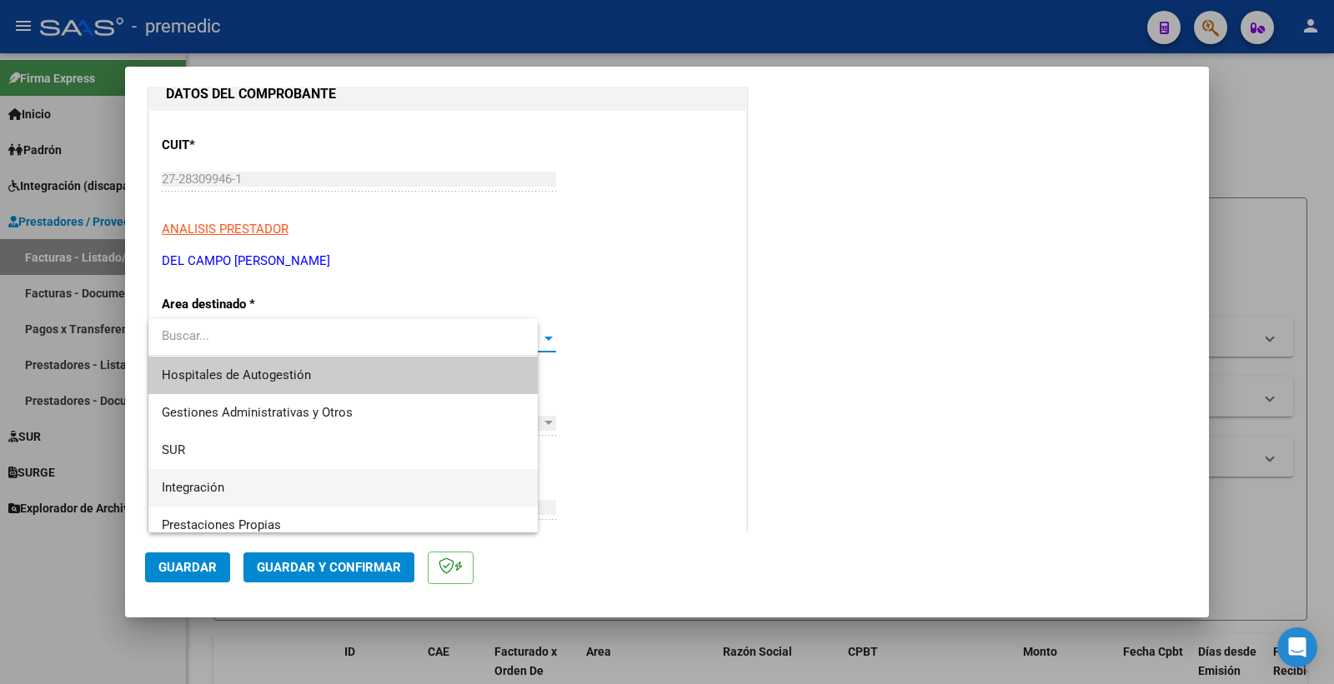
click at [236, 488] on span "Integración" at bounding box center [343, 488] width 363 height 38
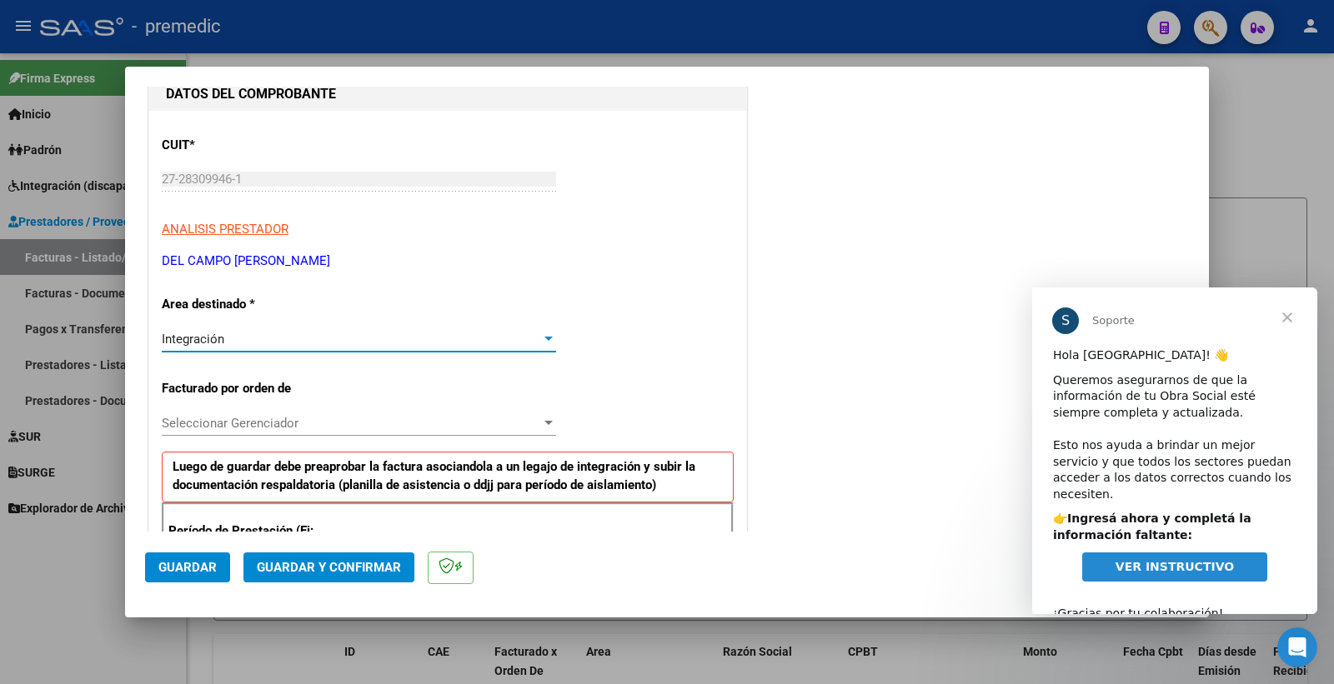
scroll to position [278, 0]
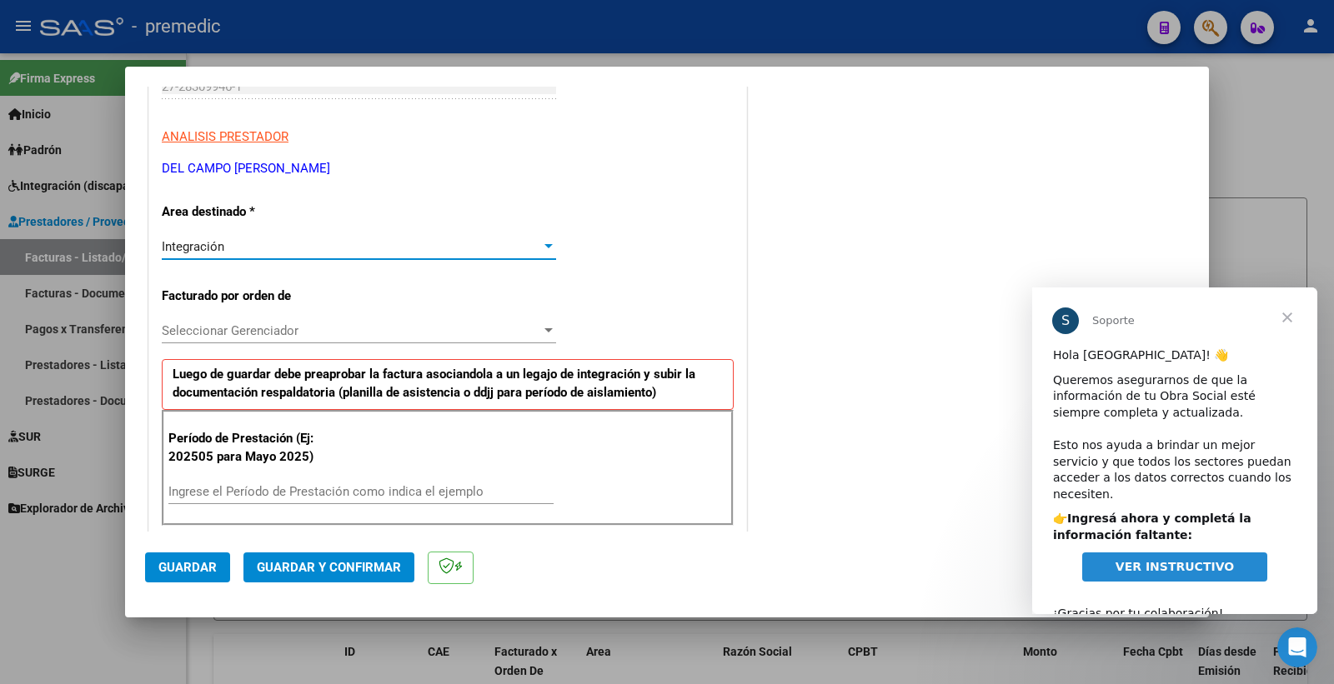
click at [303, 323] on span "Seleccionar Gerenciador" at bounding box center [351, 330] width 379 height 15
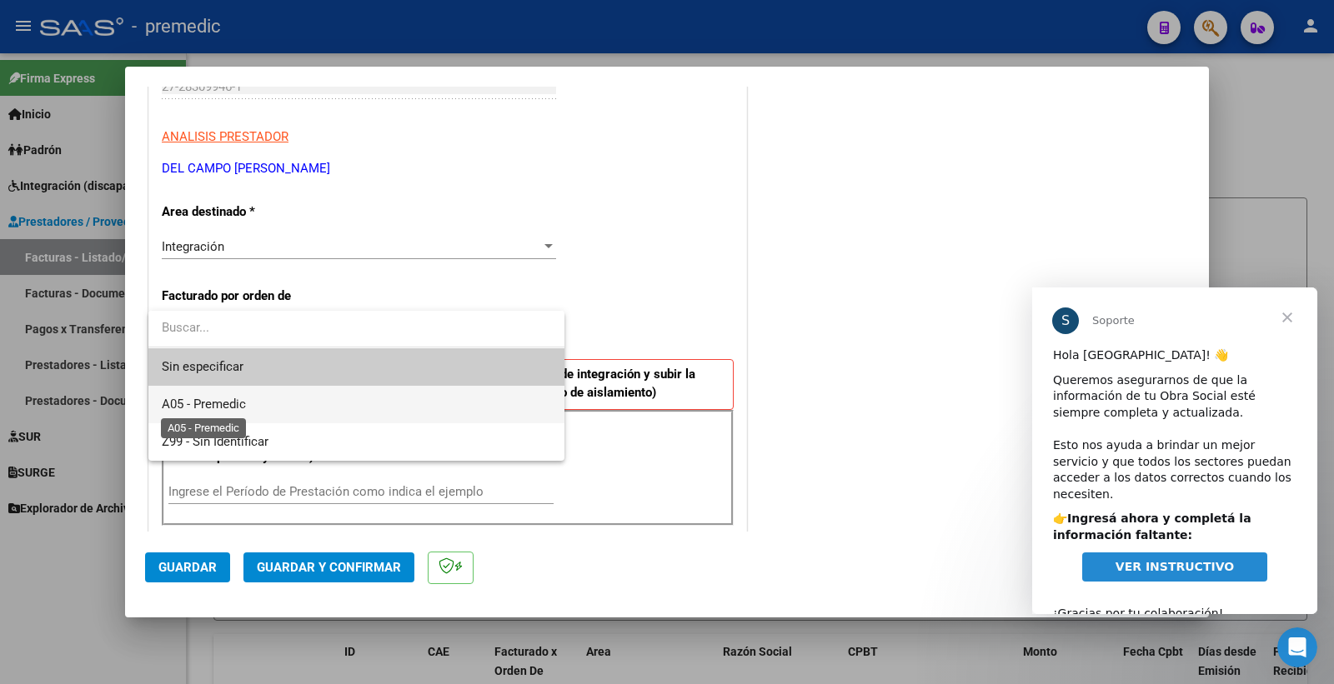
click at [242, 401] on span "A05 - Premedic" at bounding box center [204, 404] width 84 height 15
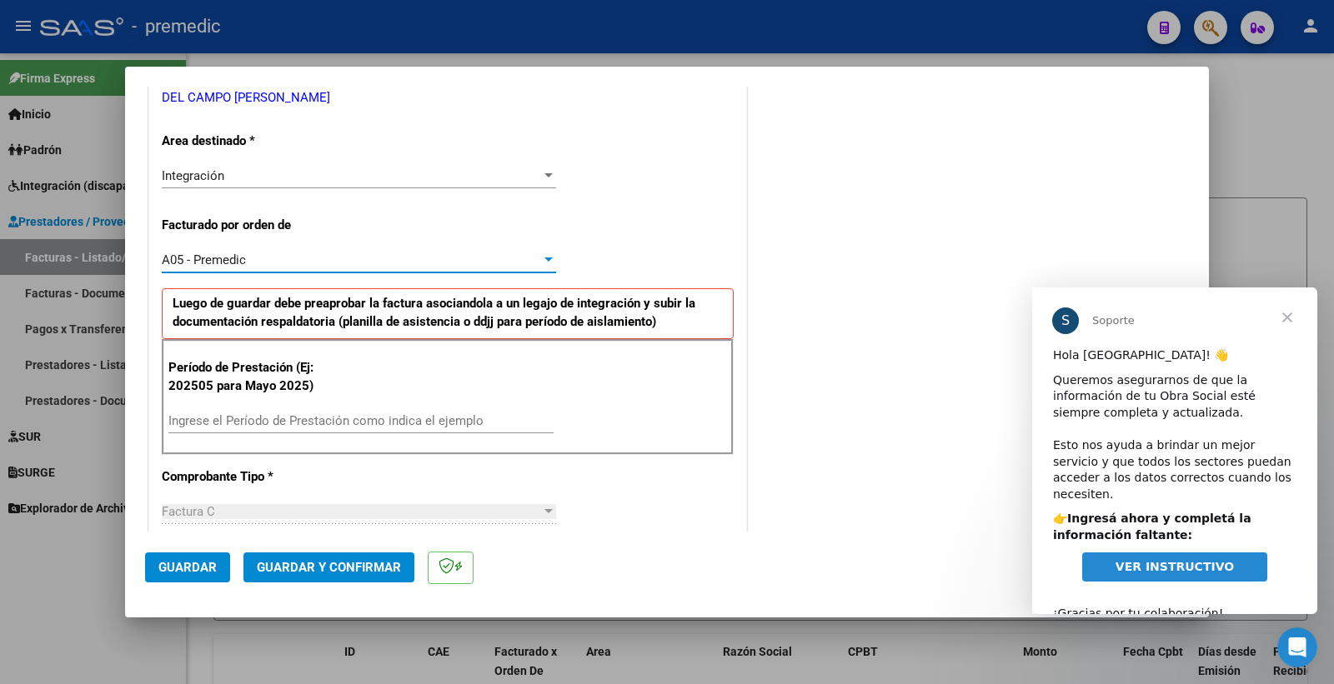
scroll to position [370, 0]
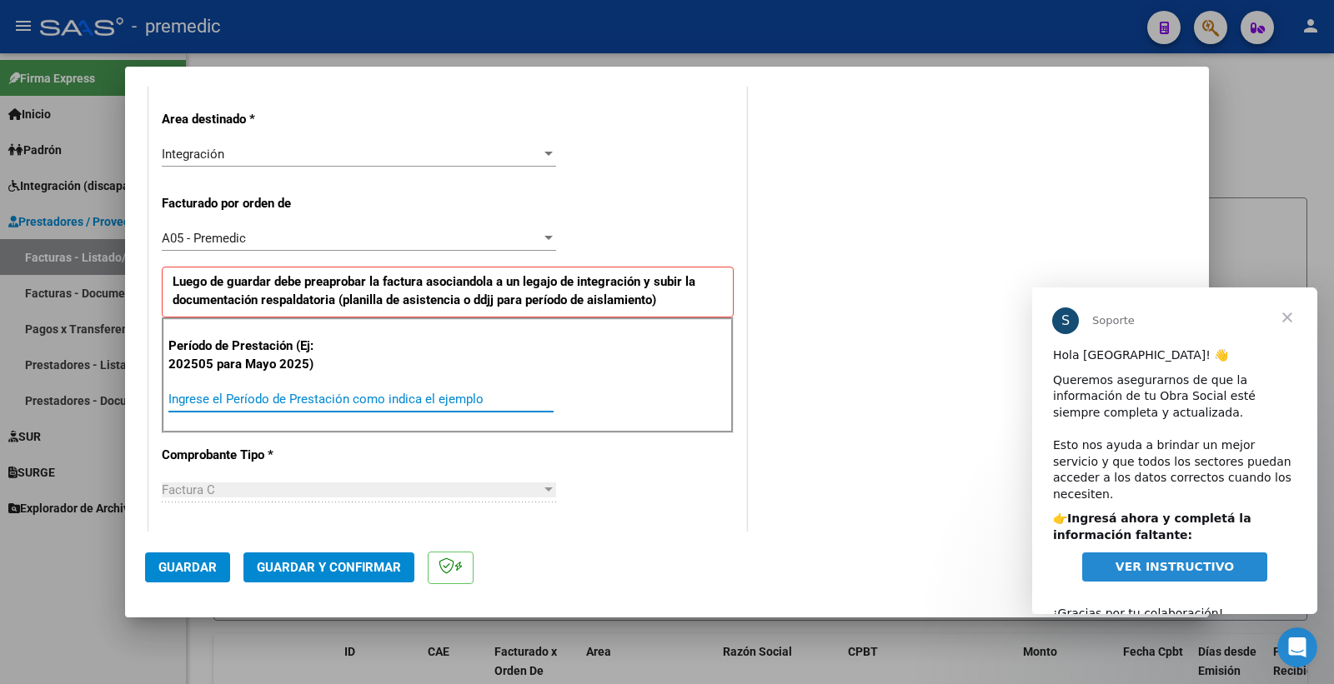
click at [263, 396] on input "Ingrese el Período de Prestación como indica el ejemplo" at bounding box center [360, 399] width 385 height 15
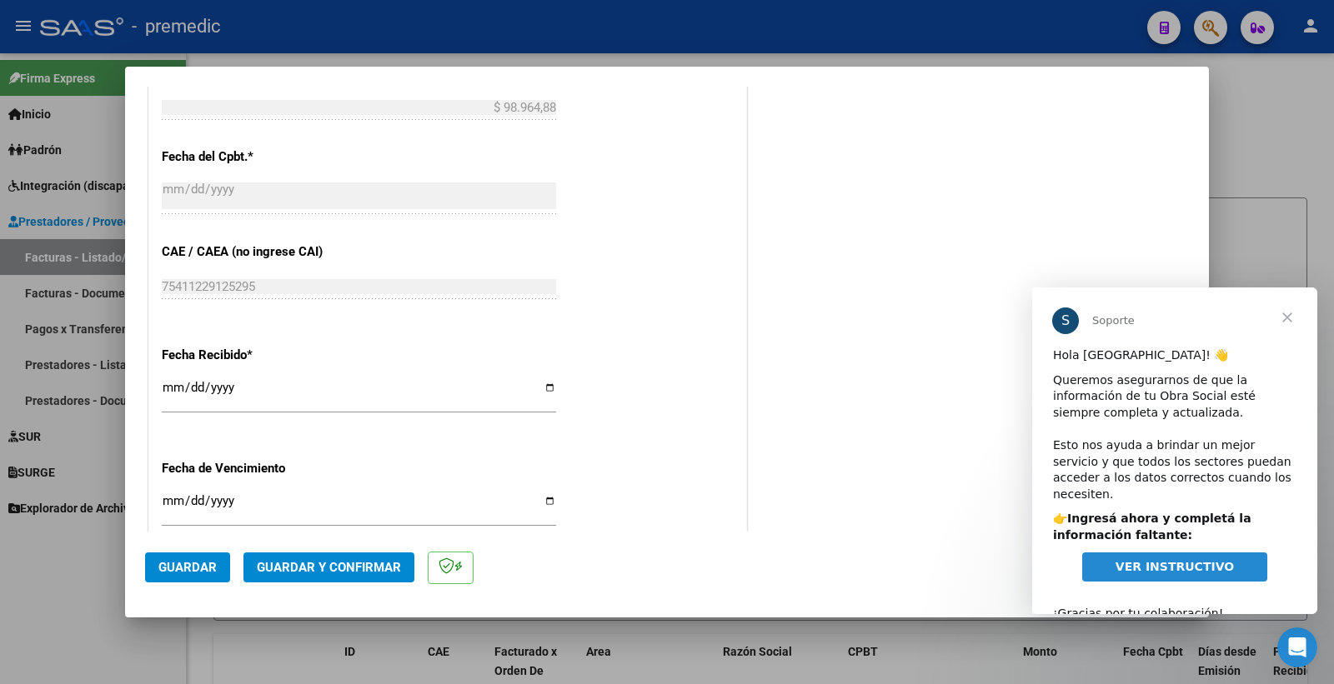
scroll to position [1019, 0]
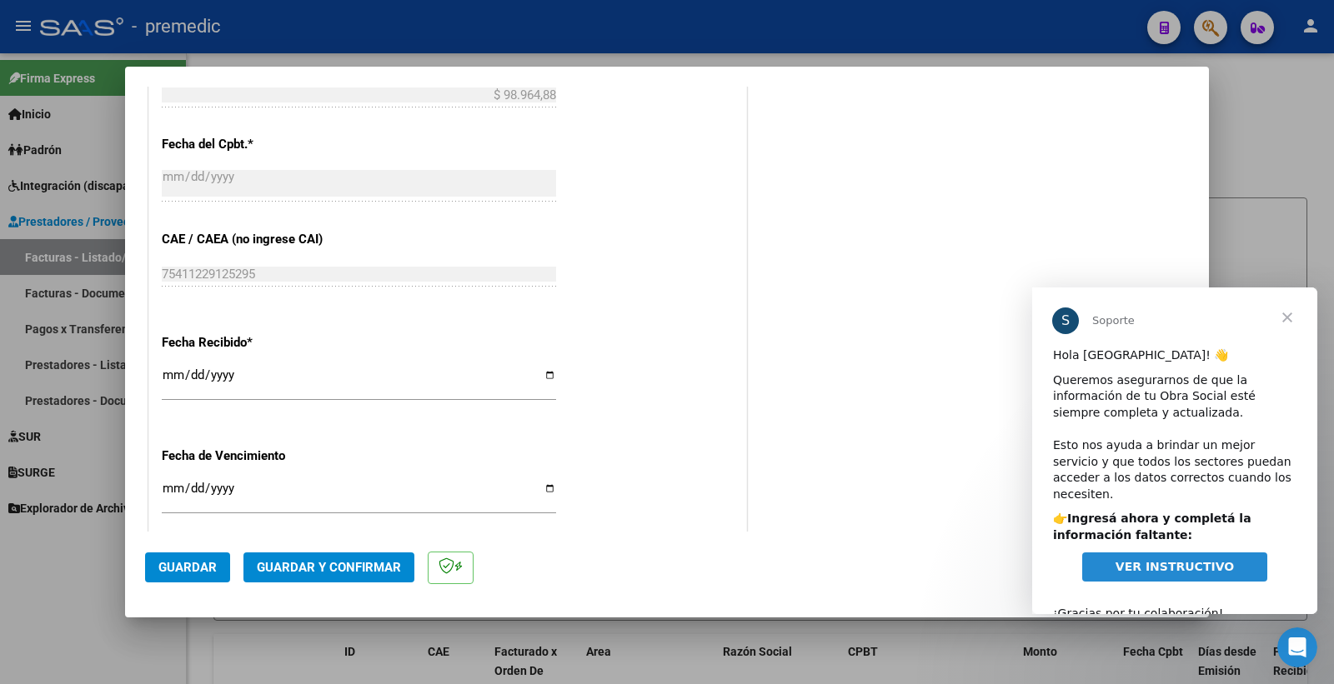
type input "202509"
click at [170, 488] on input "Ingresar la fecha" at bounding box center [359, 495] width 394 height 27
type input "[DATE]"
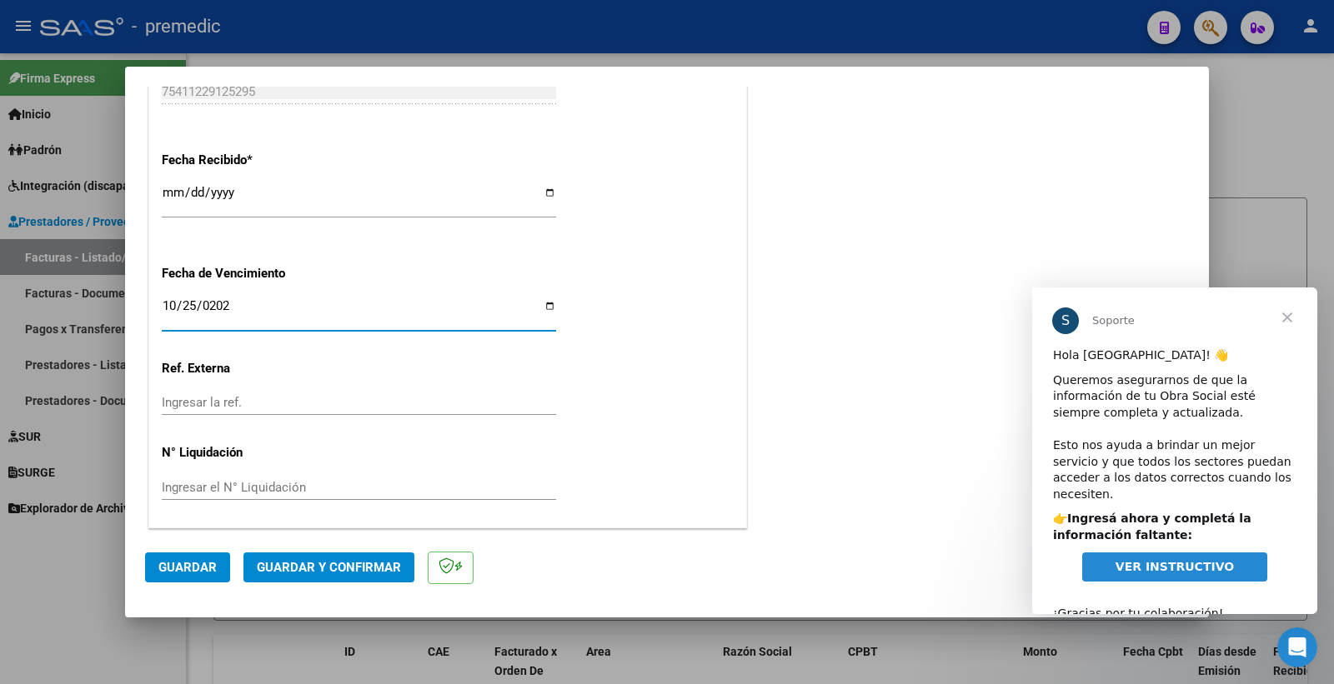
click at [176, 567] on span "Guardar" at bounding box center [187, 567] width 58 height 15
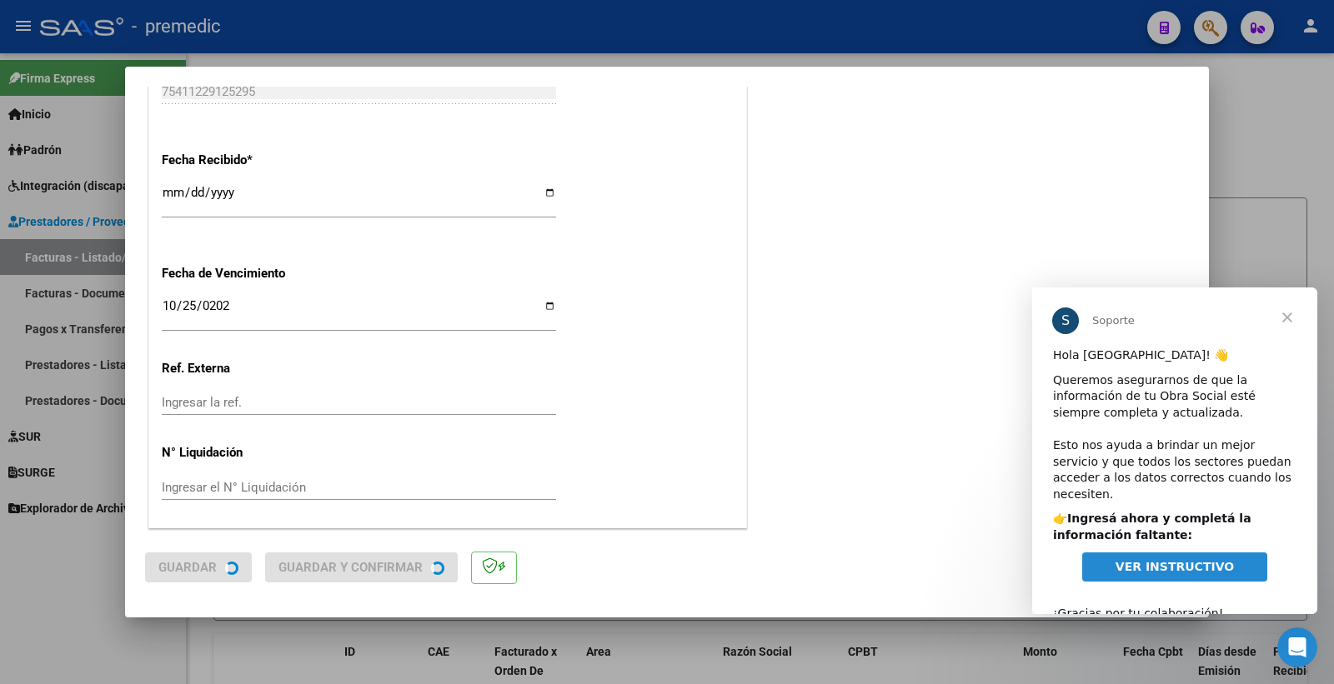
scroll to position [0, 0]
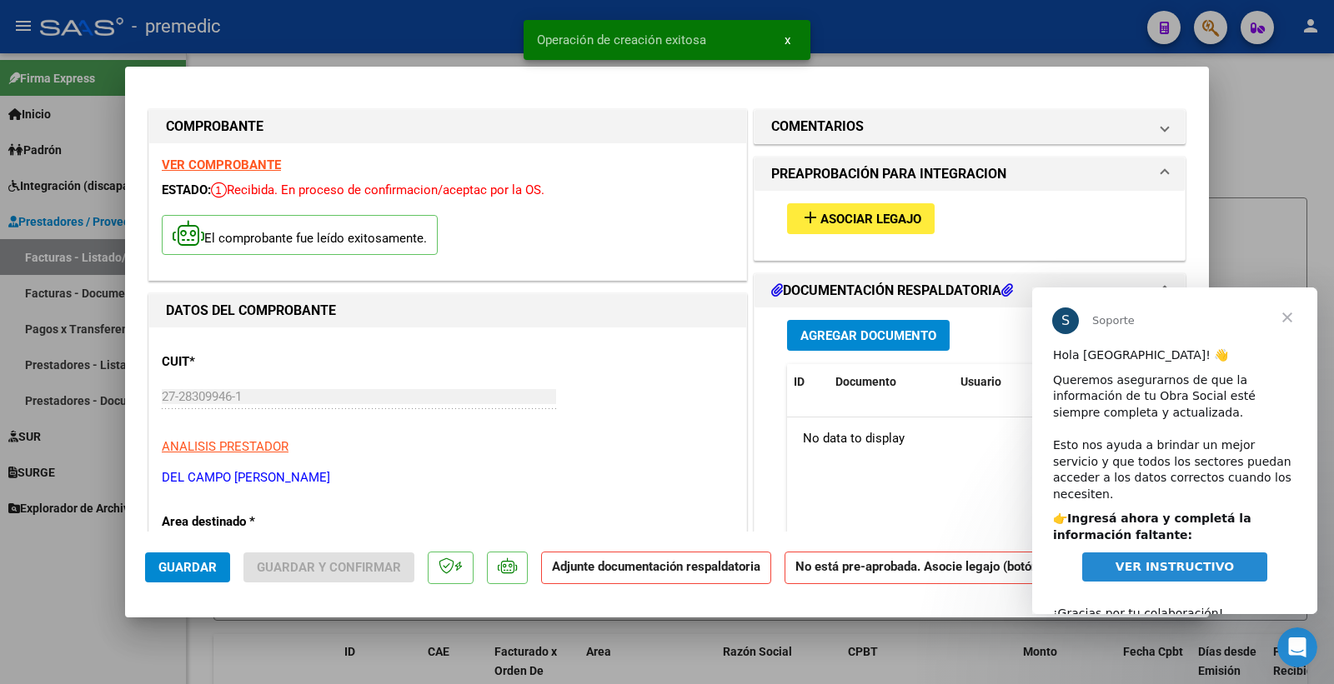
click at [1289, 318] on span "Cerrar" at bounding box center [1287, 318] width 60 height 60
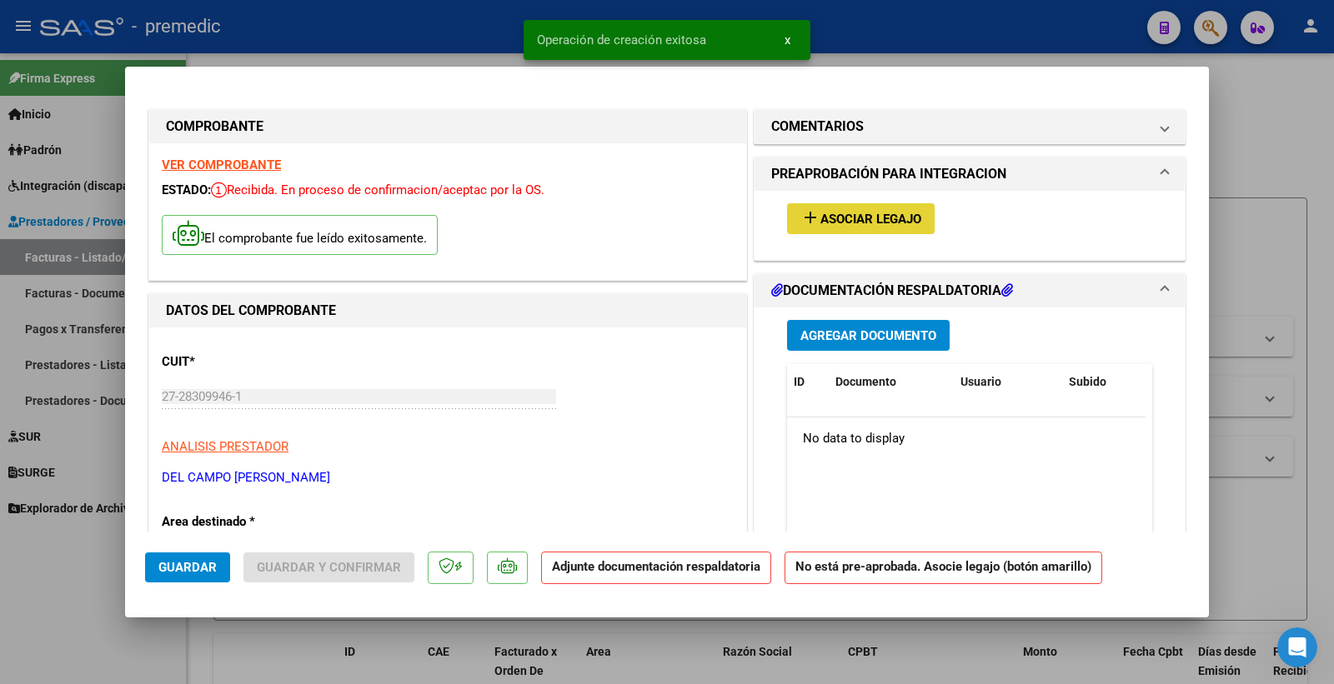
click at [914, 225] on span "Asociar Legajo" at bounding box center [870, 219] width 101 height 15
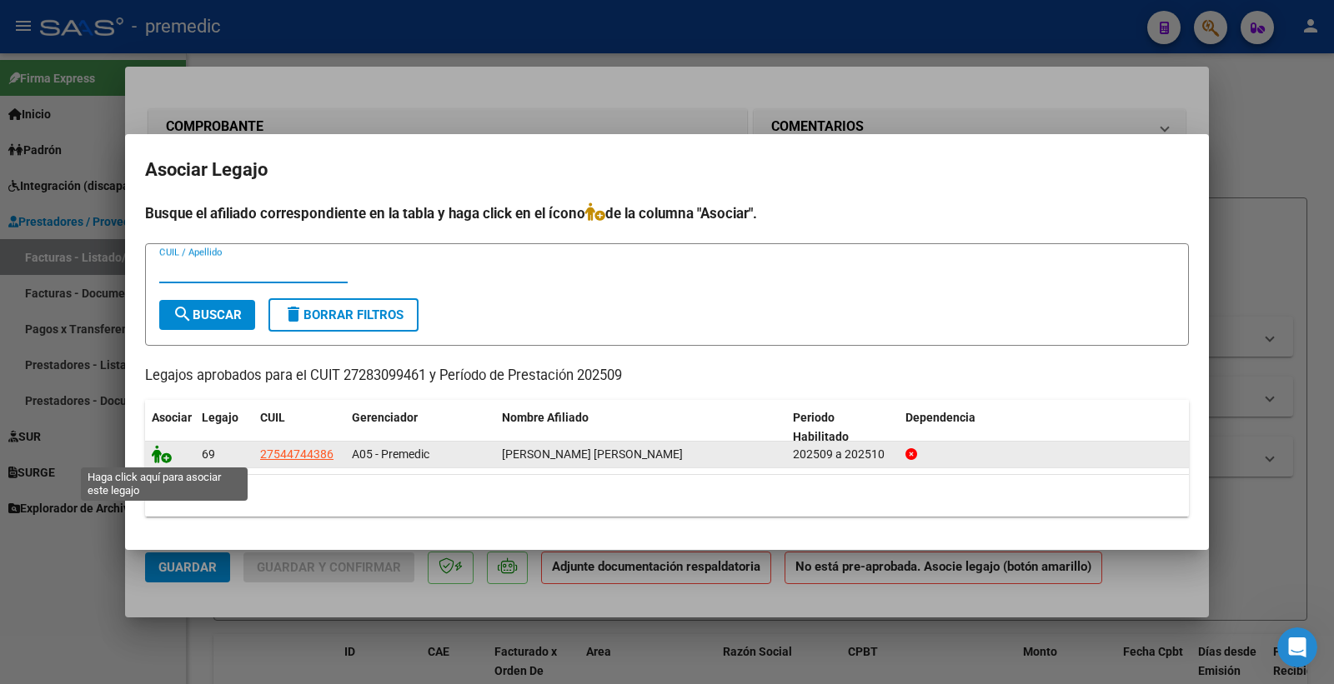
click at [160, 448] on icon at bounding box center [162, 454] width 20 height 18
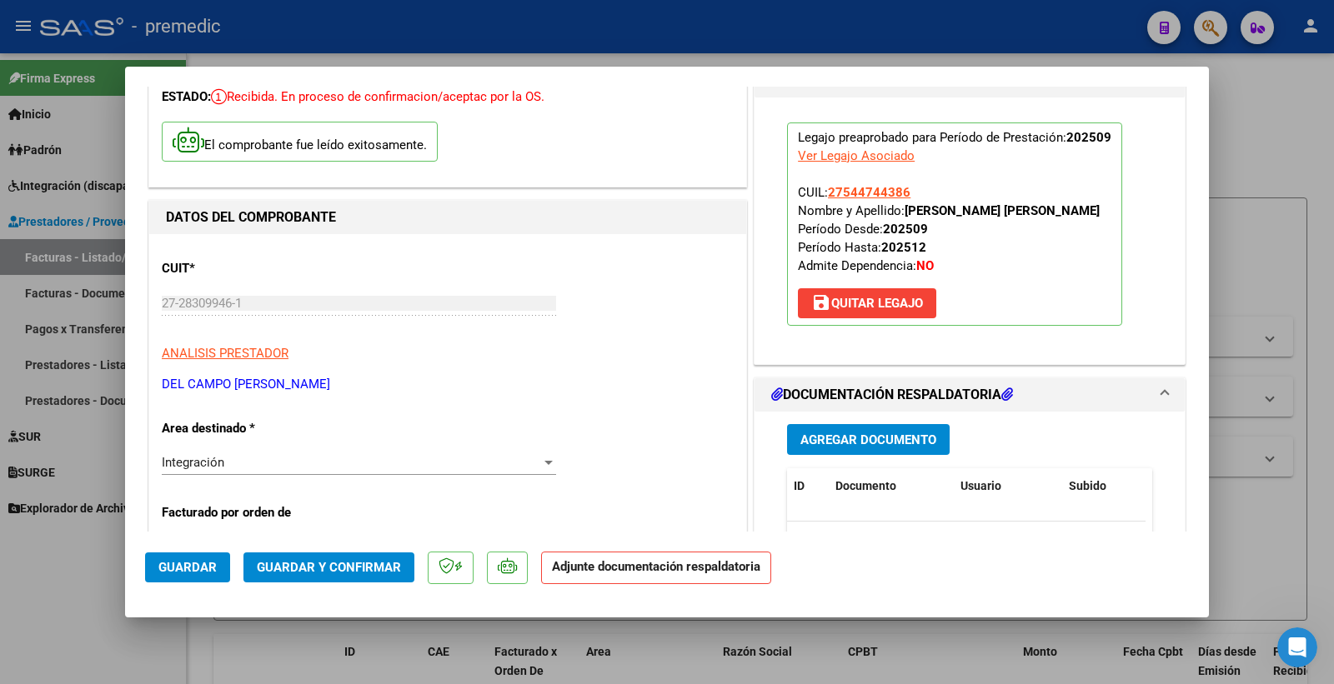
scroll to position [185, 0]
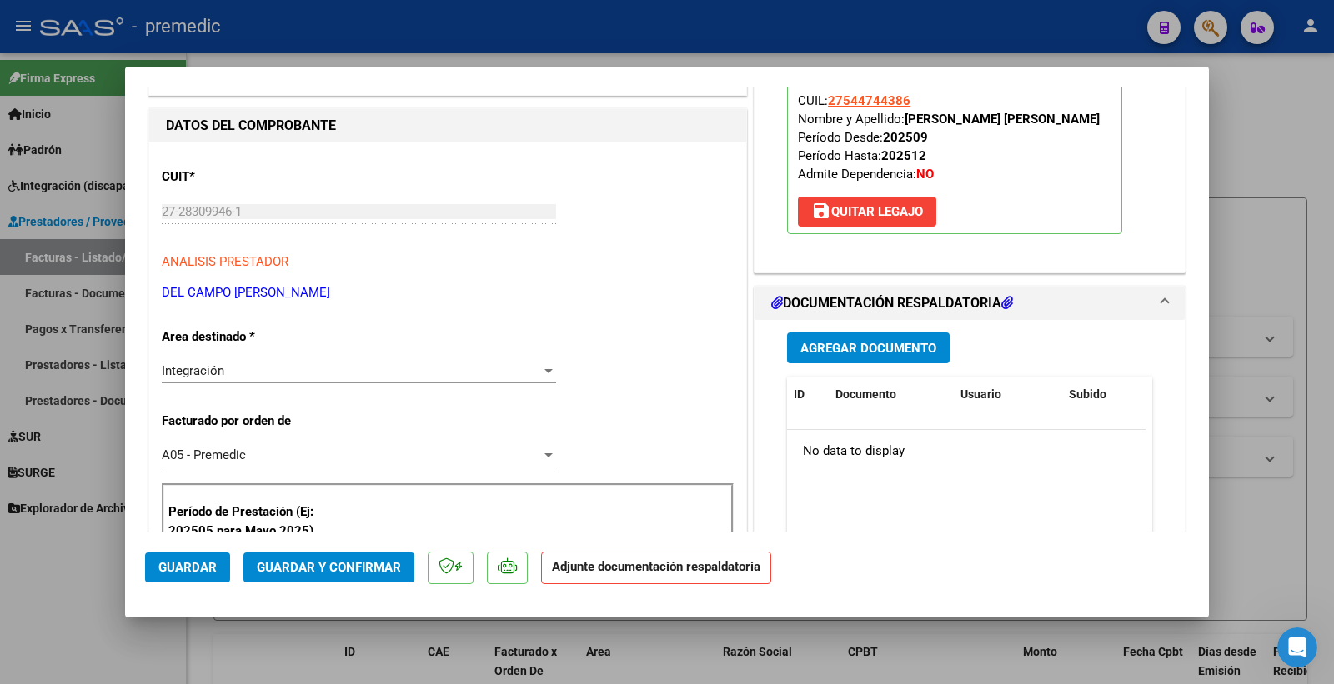
click at [918, 343] on span "Agregar Documento" at bounding box center [868, 348] width 136 height 15
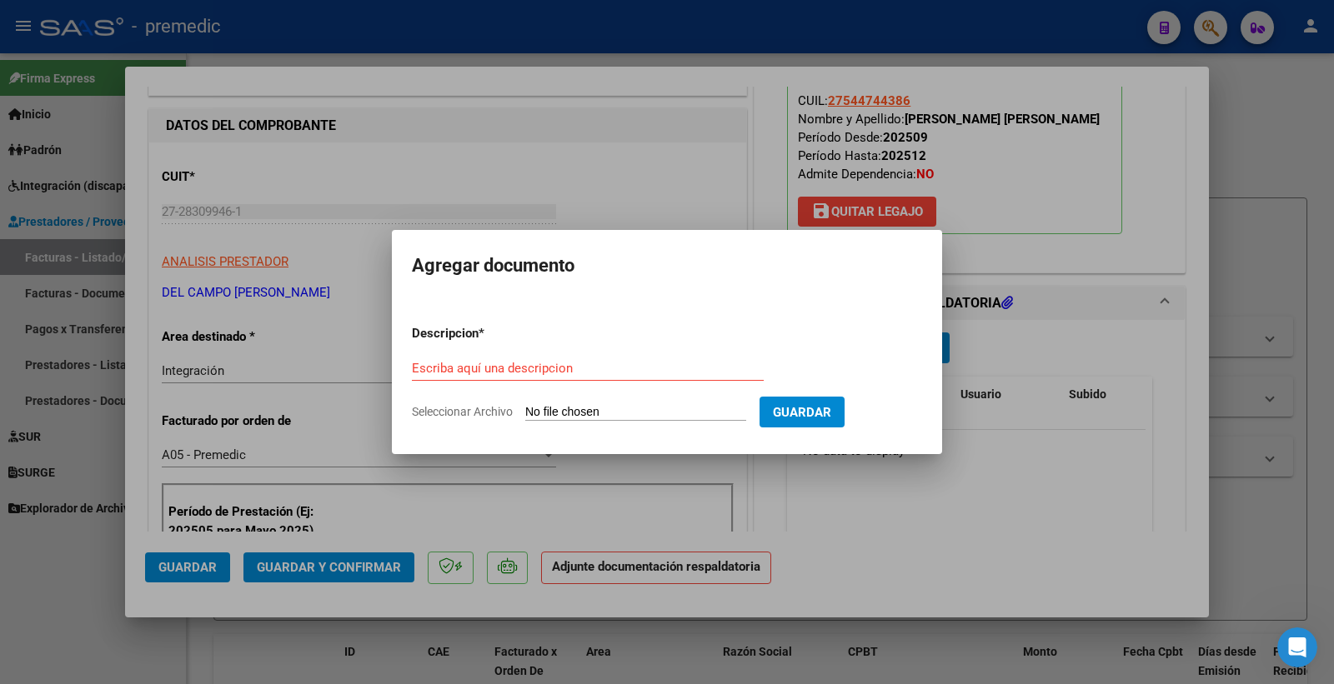
click at [568, 409] on input "Seleccionar Archivo" at bounding box center [635, 413] width 221 height 16
type input "C:\fakepath\[PERSON_NAME] planilla psm sep.pdf"
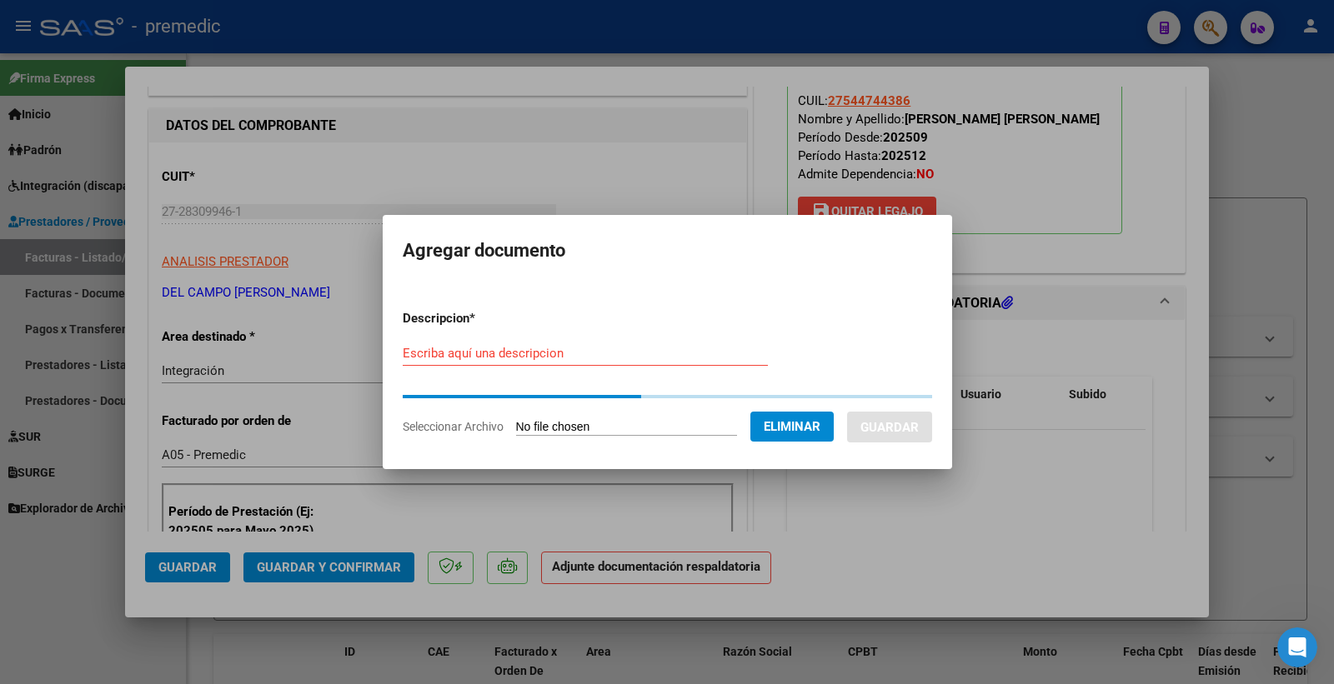
click at [435, 341] on div "Escriba aquí una descripcion" at bounding box center [585, 353] width 365 height 25
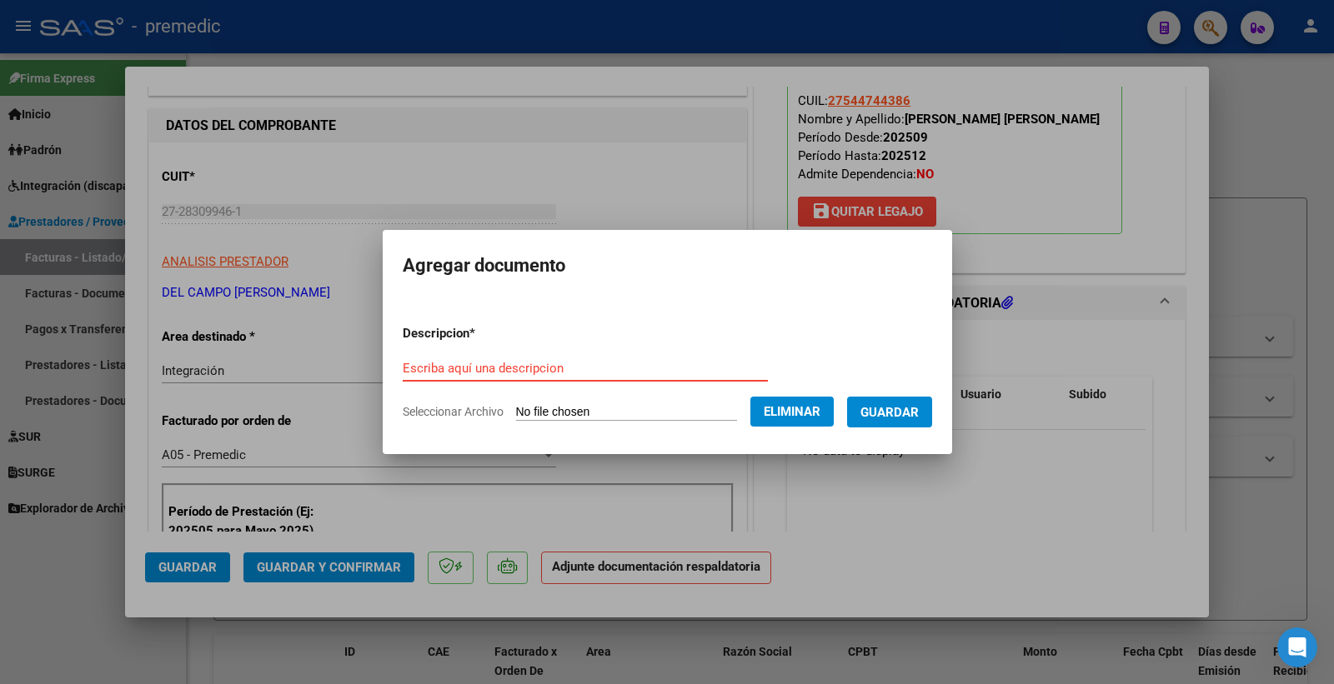
click at [435, 351] on form "Descripcion * Escriba aquí una descripcion Seleccionar Archivo Eliminar Guardar" at bounding box center [667, 373] width 529 height 122
click at [515, 362] on input "Escriba aquí una descripcion" at bounding box center [585, 368] width 365 height 15
type input "asistencia"
click at [904, 409] on span "Guardar" at bounding box center [889, 412] width 58 height 15
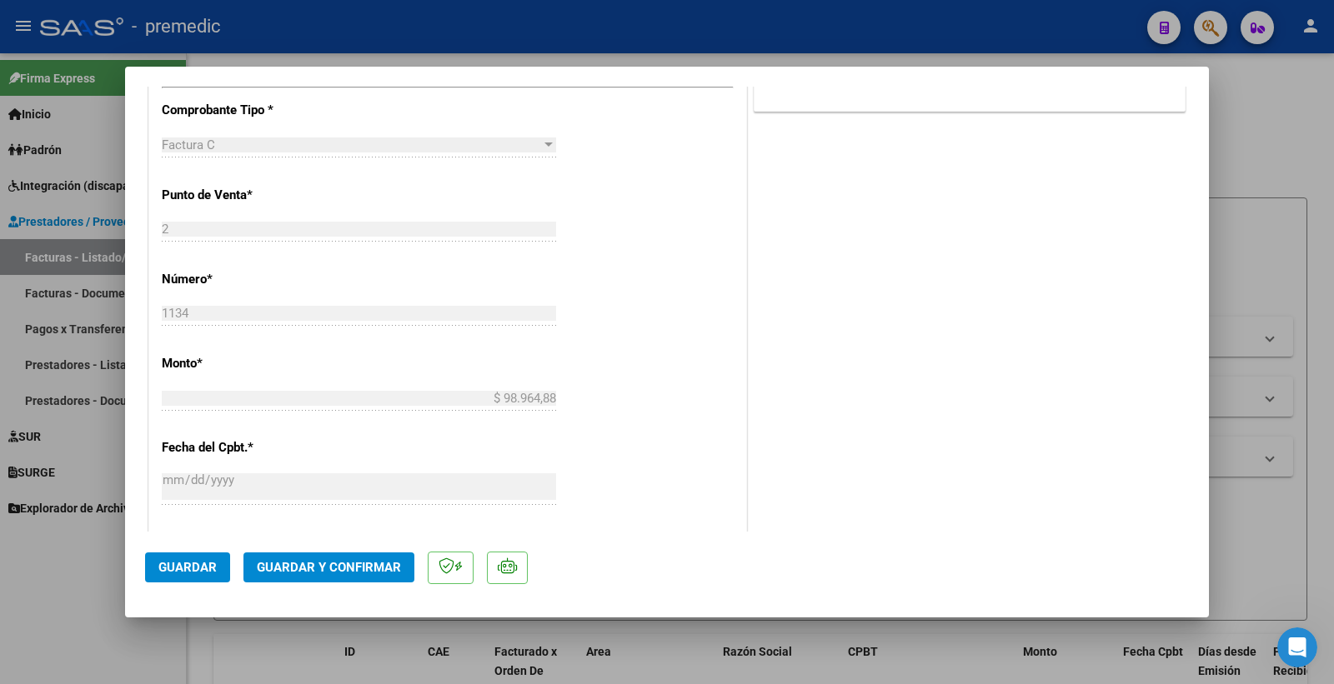
scroll to position [555, 0]
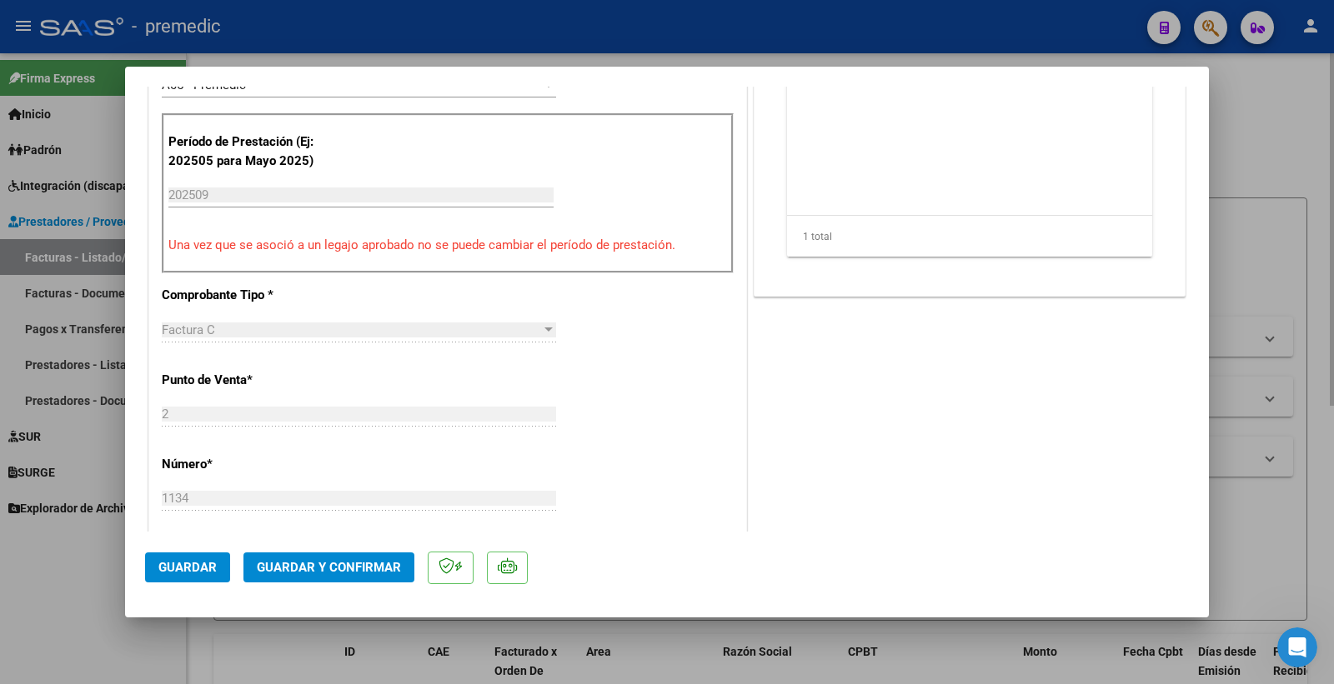
click at [1300, 148] on div at bounding box center [667, 342] width 1334 height 684
type input "$ 0,00"
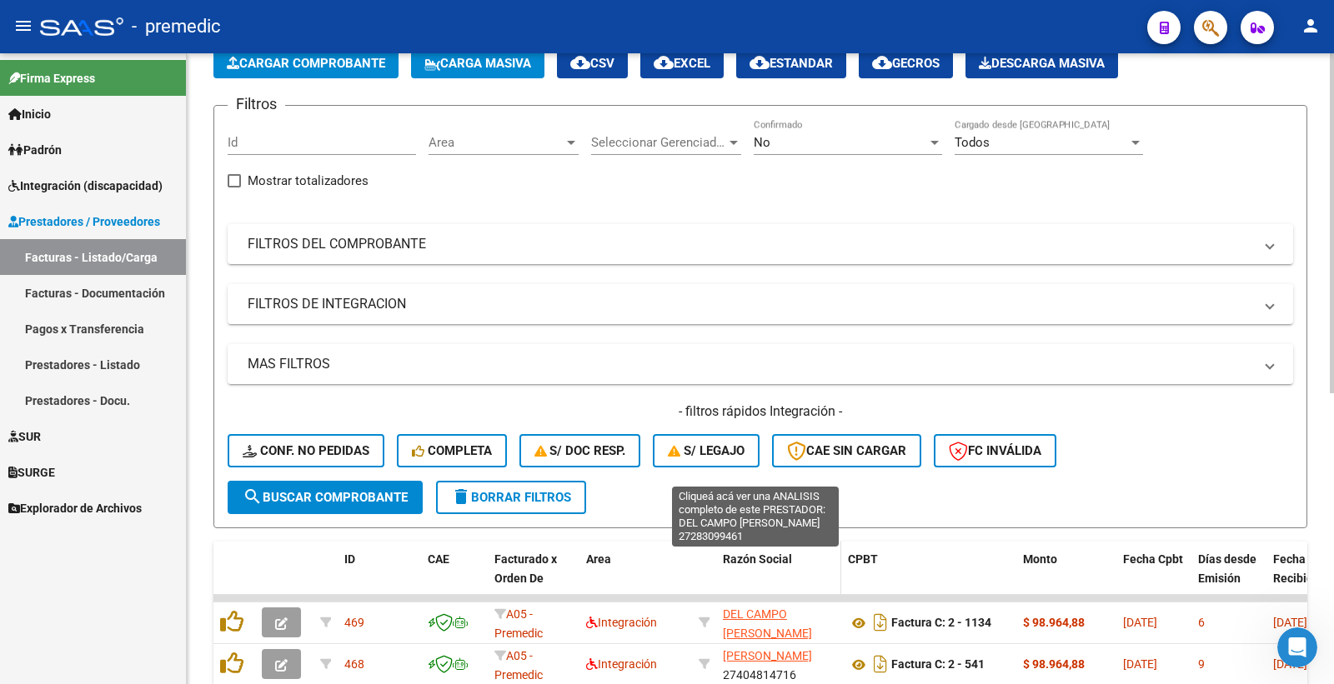
scroll to position [185, 0]
